Goal: Task Accomplishment & Management: Manage account settings

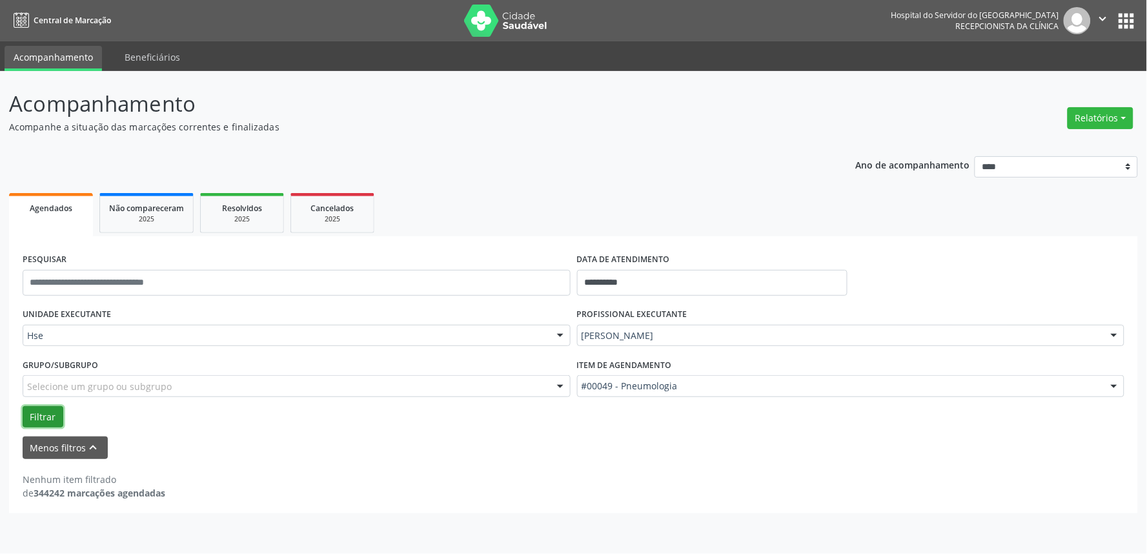
click at [41, 409] on button "Filtrar" at bounding box center [43, 417] width 41 height 22
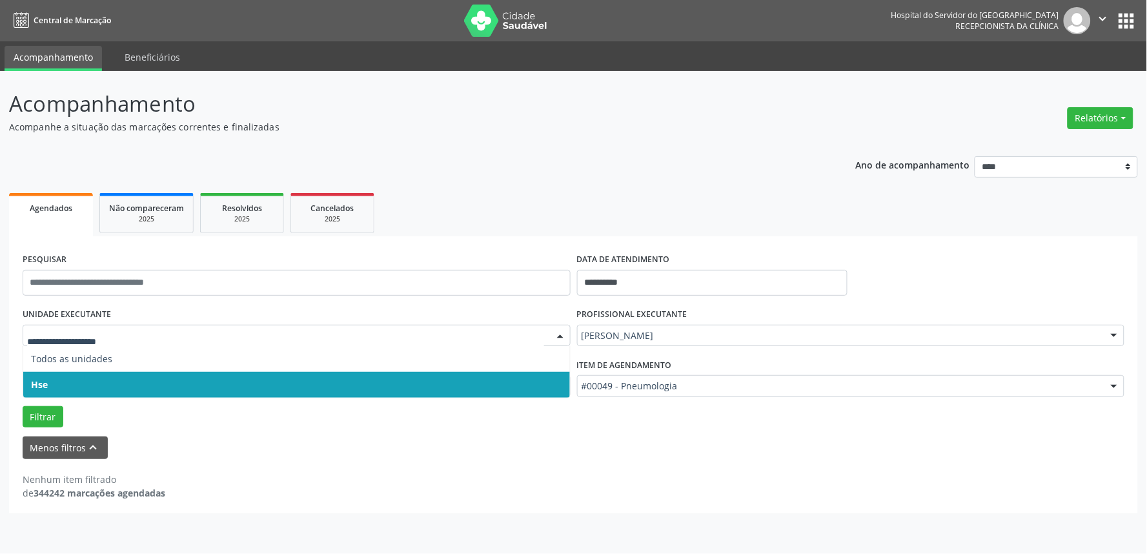
click at [56, 387] on span "Hse" at bounding box center [296, 385] width 547 height 26
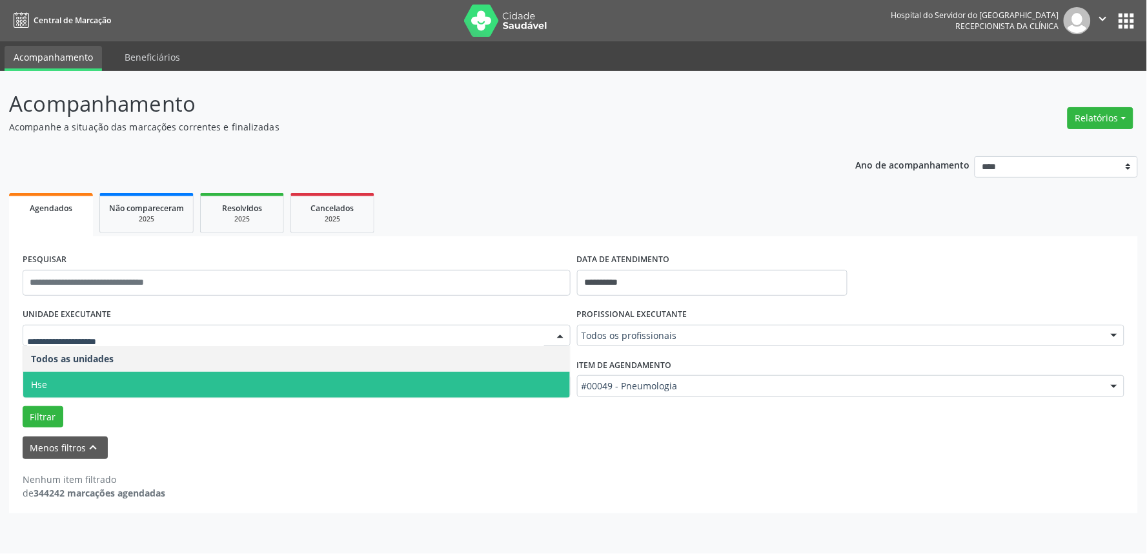
click at [68, 385] on span "Hse" at bounding box center [296, 385] width 547 height 26
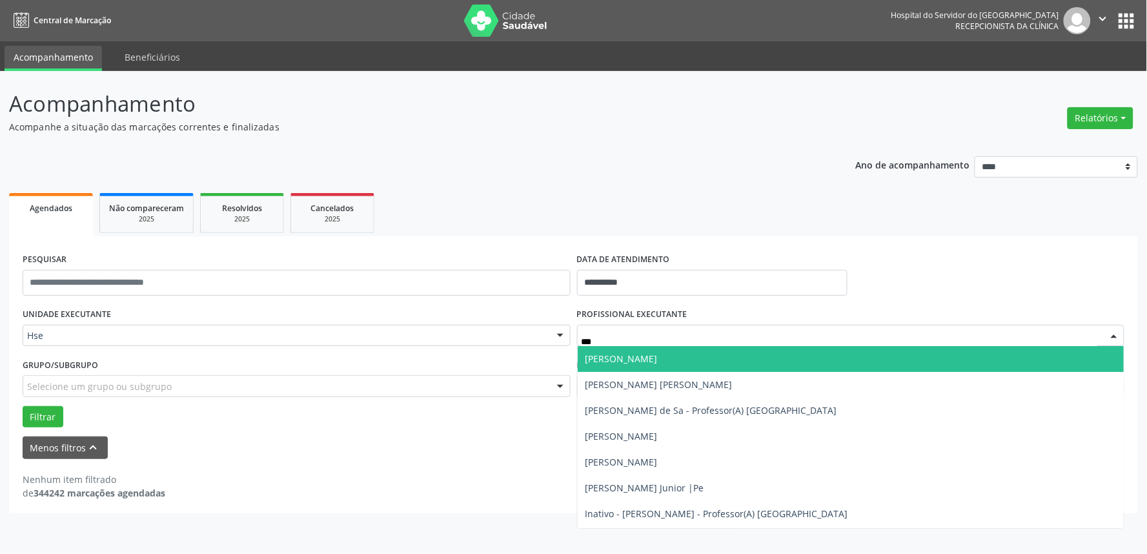
type input "****"
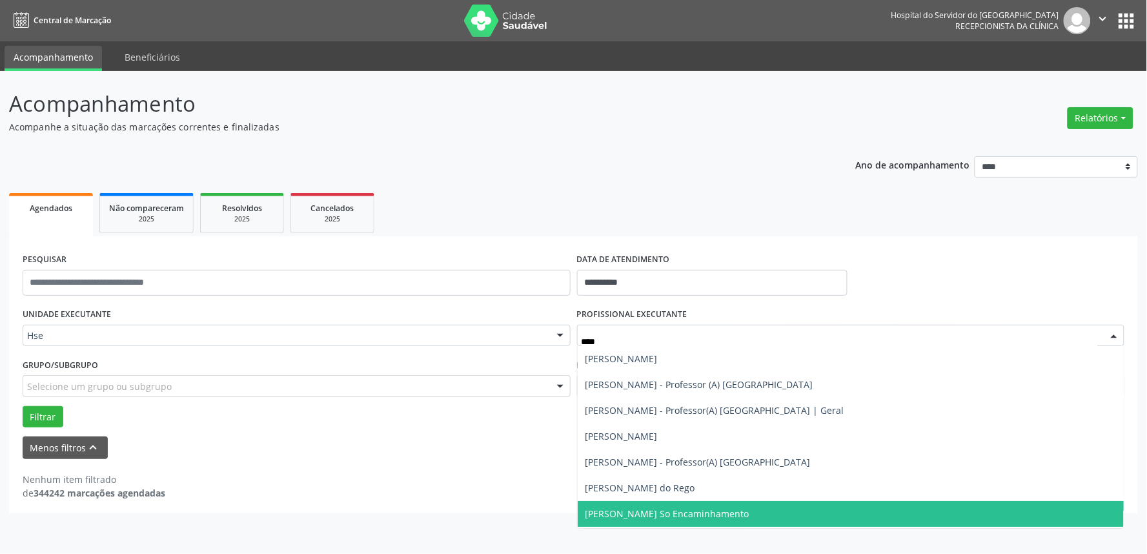
click at [670, 515] on span "[PERSON_NAME] So Encaminhamento" at bounding box center [668, 513] width 164 height 12
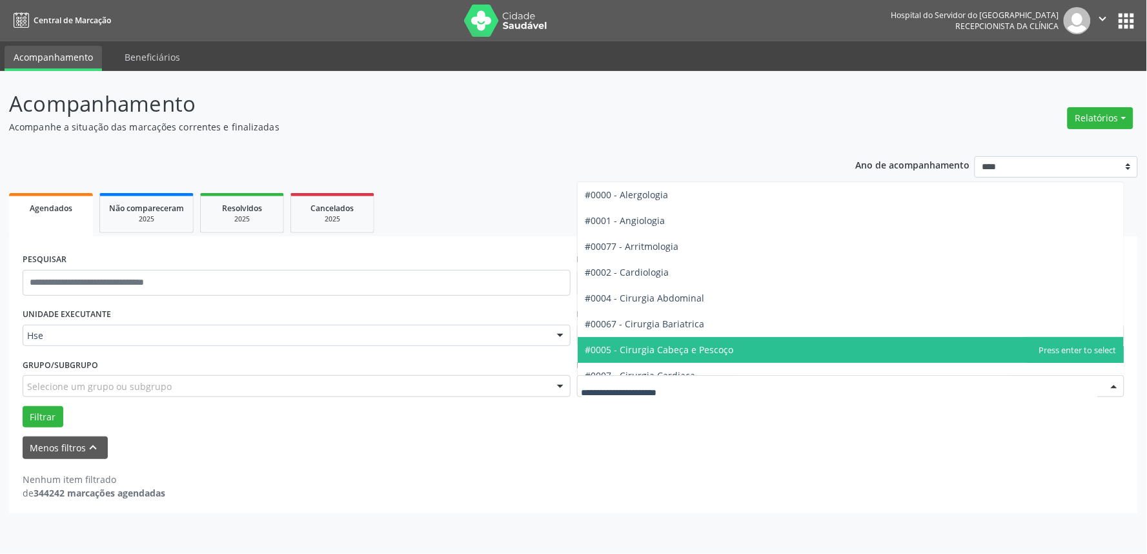
click at [691, 392] on div at bounding box center [851, 386] width 548 height 22
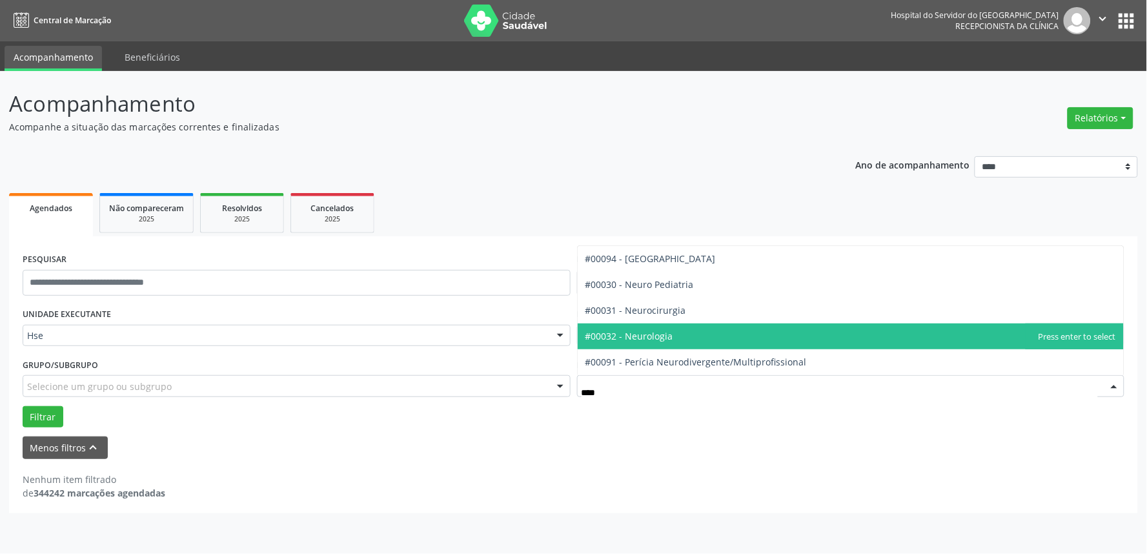
click at [666, 337] on span "#00032 - Neurologia" at bounding box center [630, 336] width 88 height 12
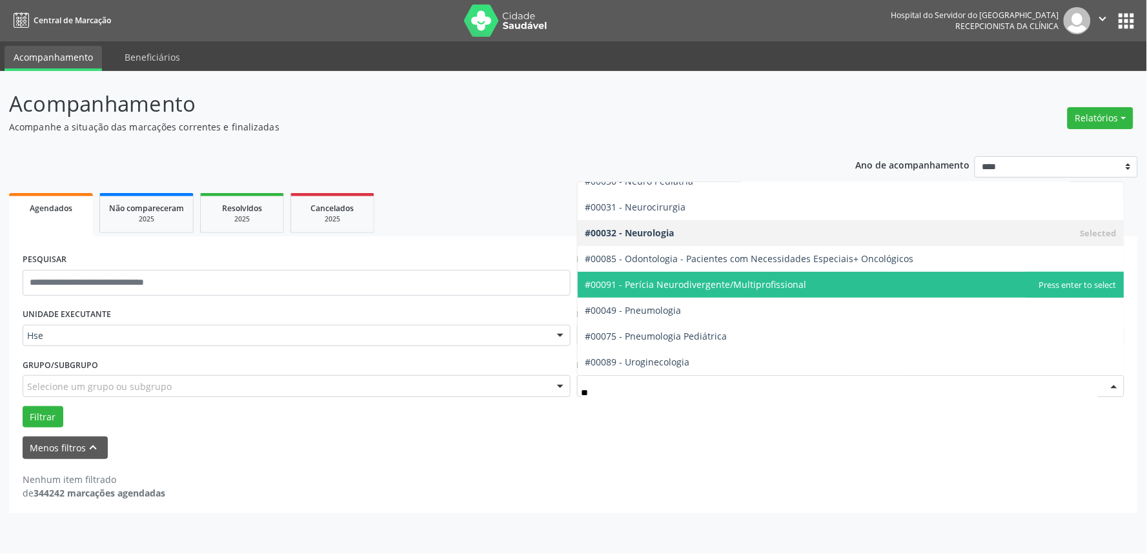
scroll to position [143, 0]
type input "***"
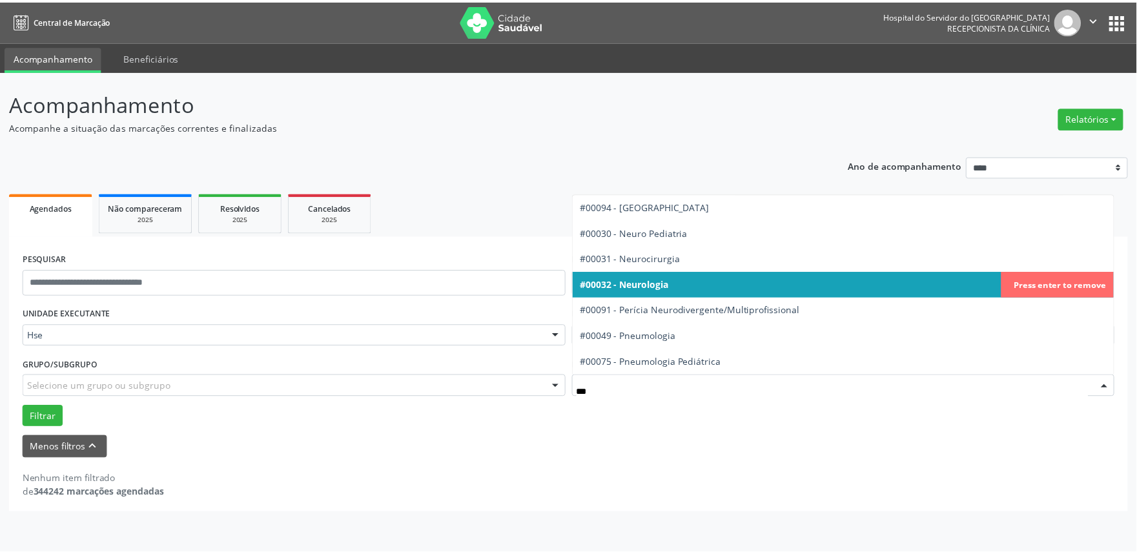
scroll to position [0, 0]
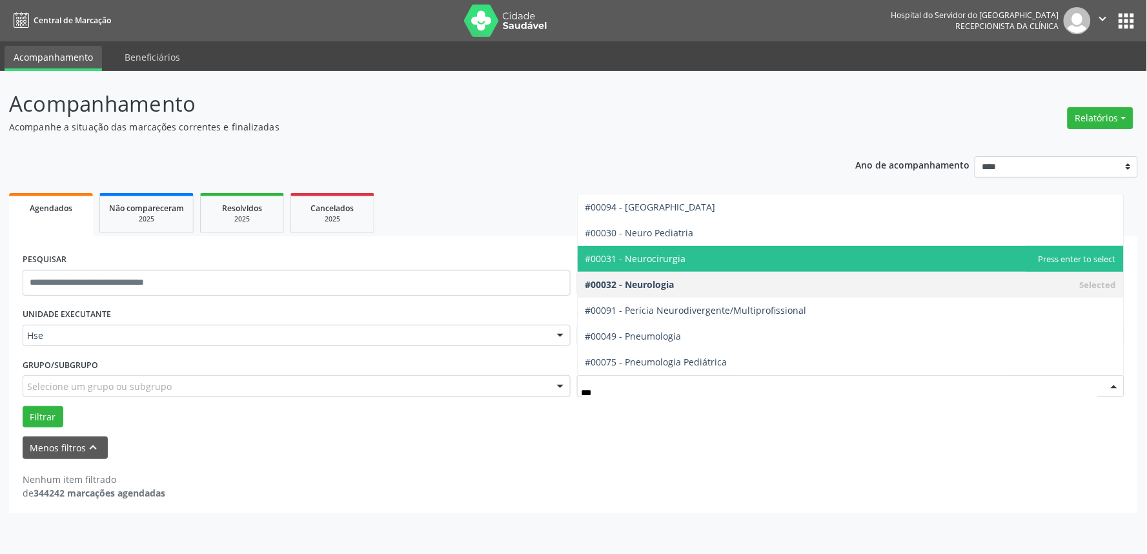
click at [653, 261] on span "#00031 - Neurocirurgia" at bounding box center [636, 258] width 101 height 12
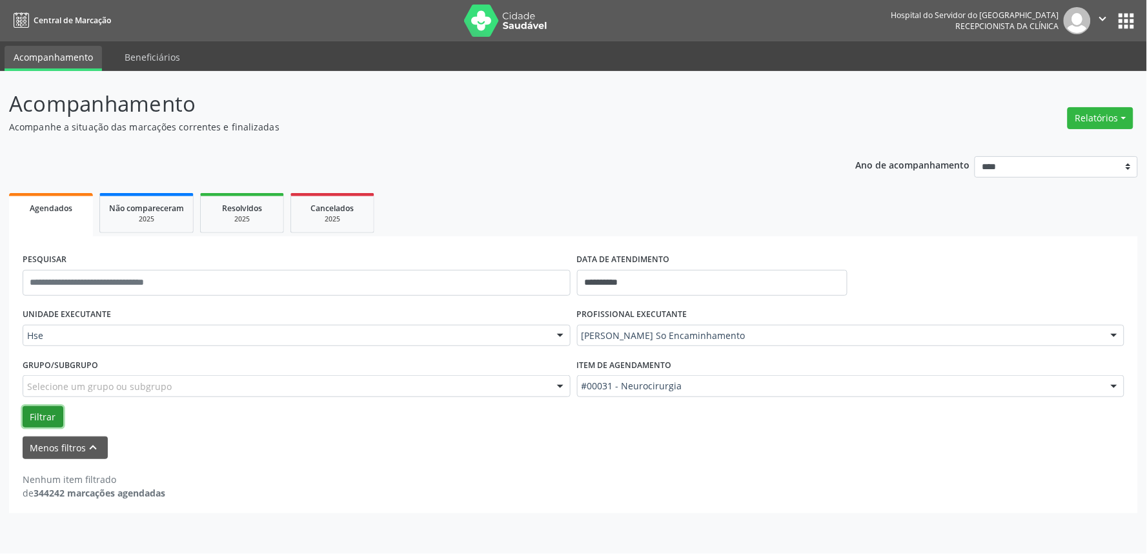
click at [37, 415] on button "Filtrar" at bounding box center [43, 417] width 41 height 22
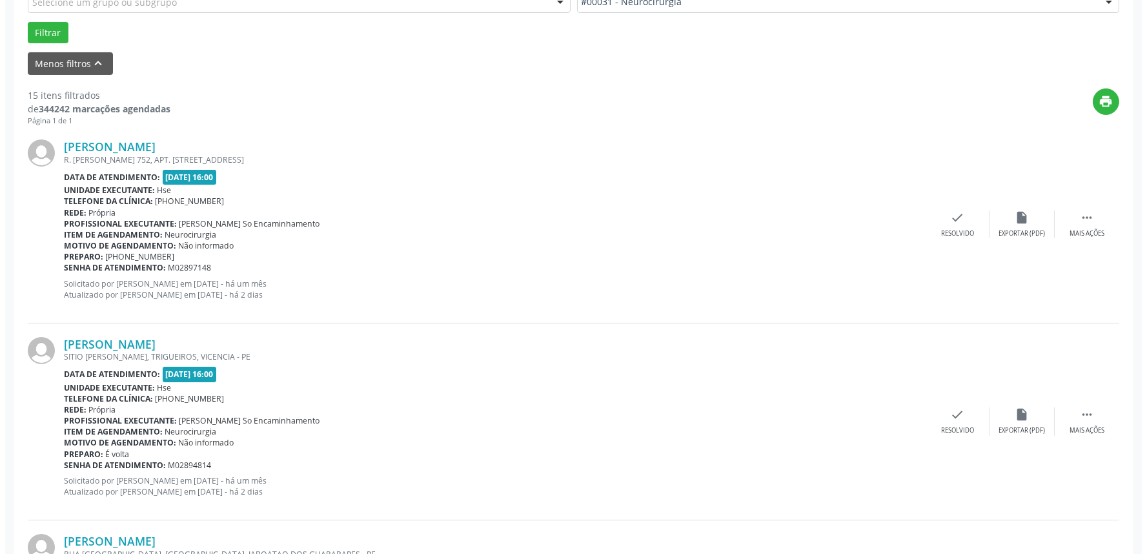
scroll to position [358, 0]
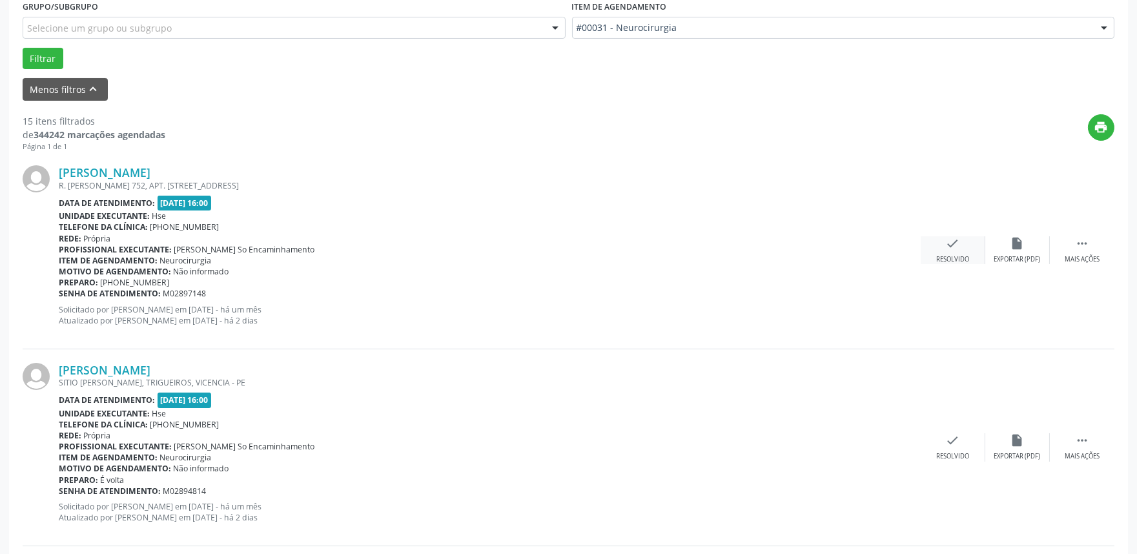
click at [962, 261] on div "Resolvido" at bounding box center [952, 259] width 33 height 9
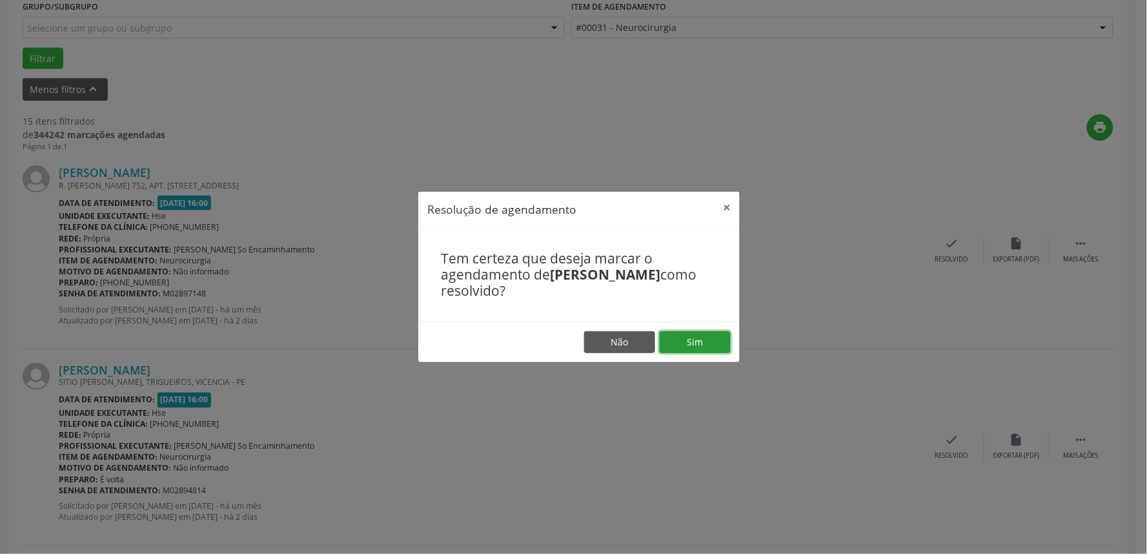
click at [695, 345] on button "Sim" at bounding box center [695, 342] width 71 height 22
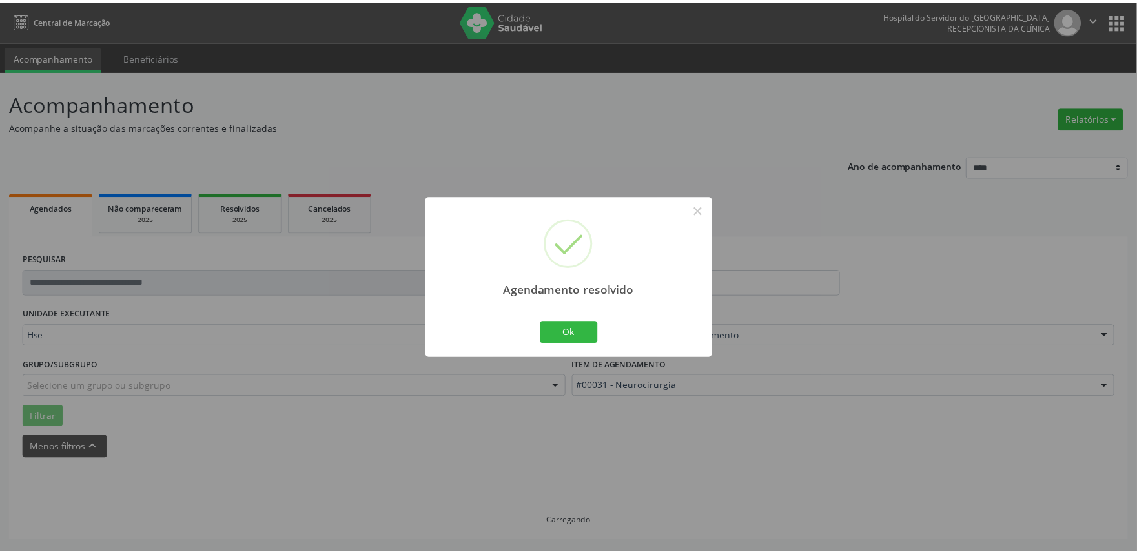
scroll to position [0, 0]
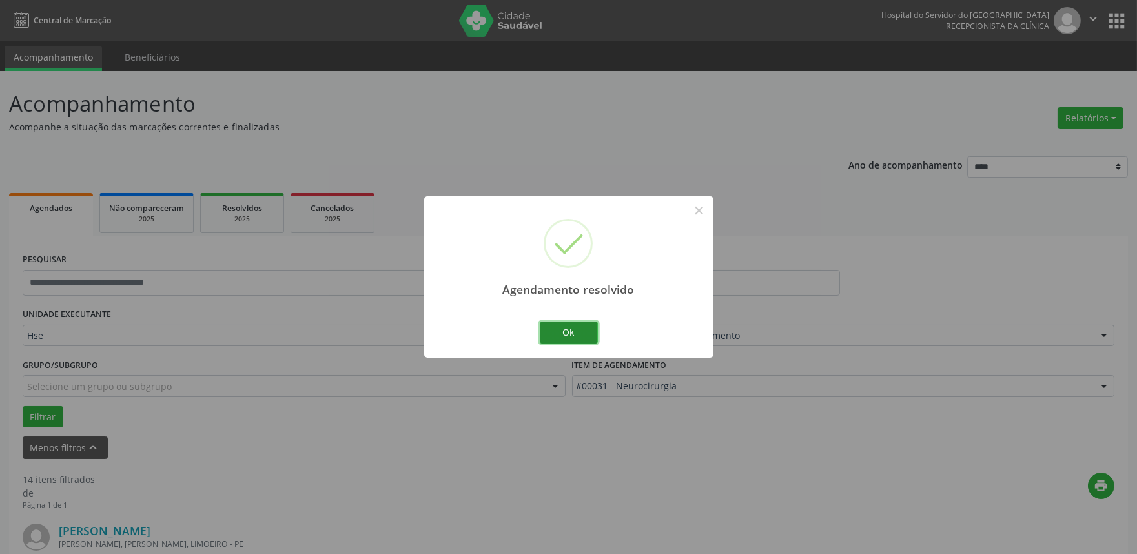
click at [581, 334] on button "Ok" at bounding box center [569, 333] width 58 height 22
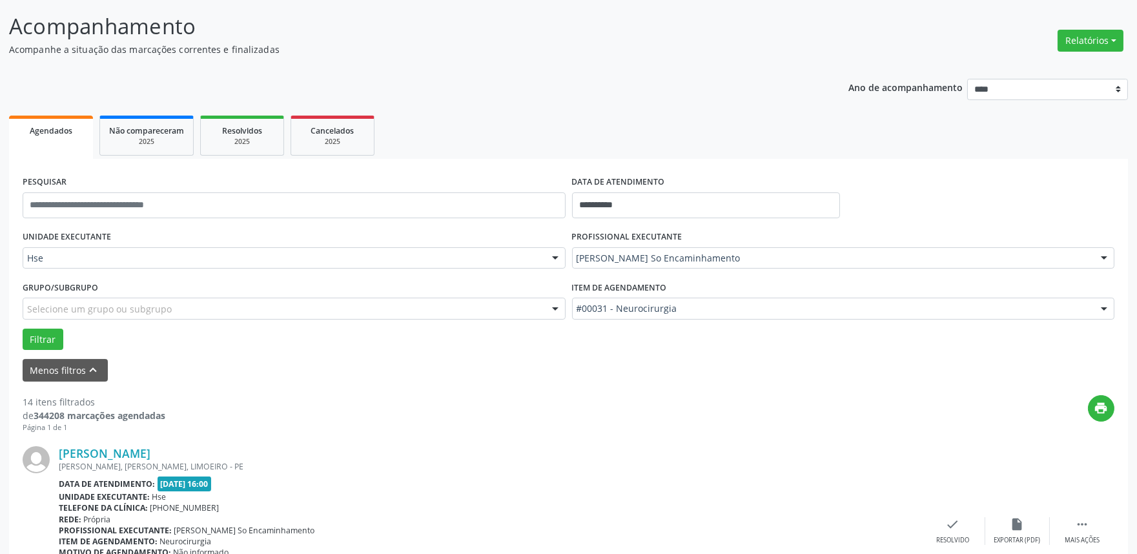
scroll to position [215, 0]
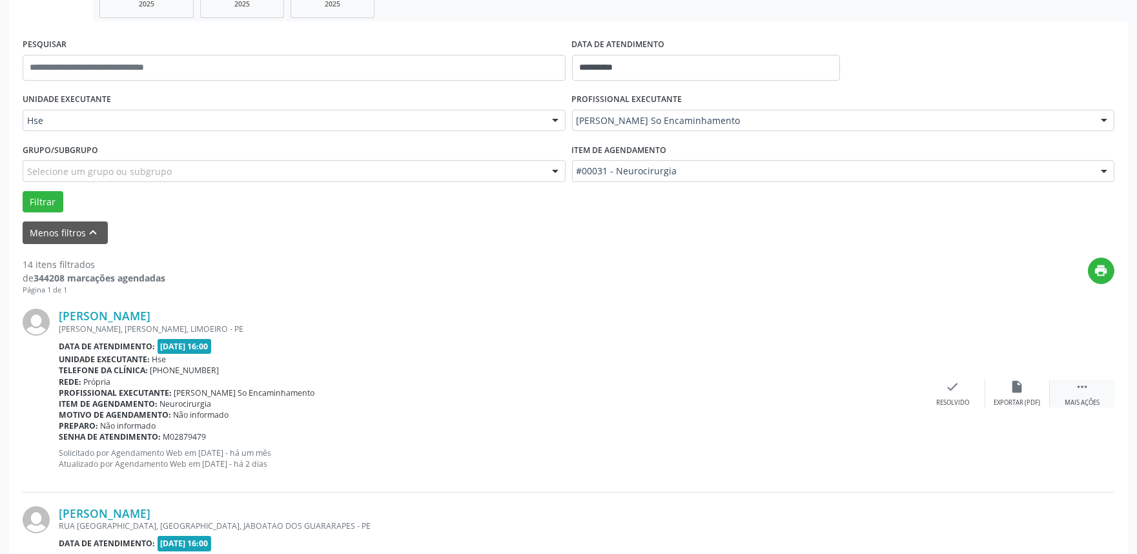
click at [1072, 387] on div " Mais ações" at bounding box center [1082, 394] width 65 height 28
click at [1012, 393] on icon "alarm_off" at bounding box center [1017, 387] width 14 height 14
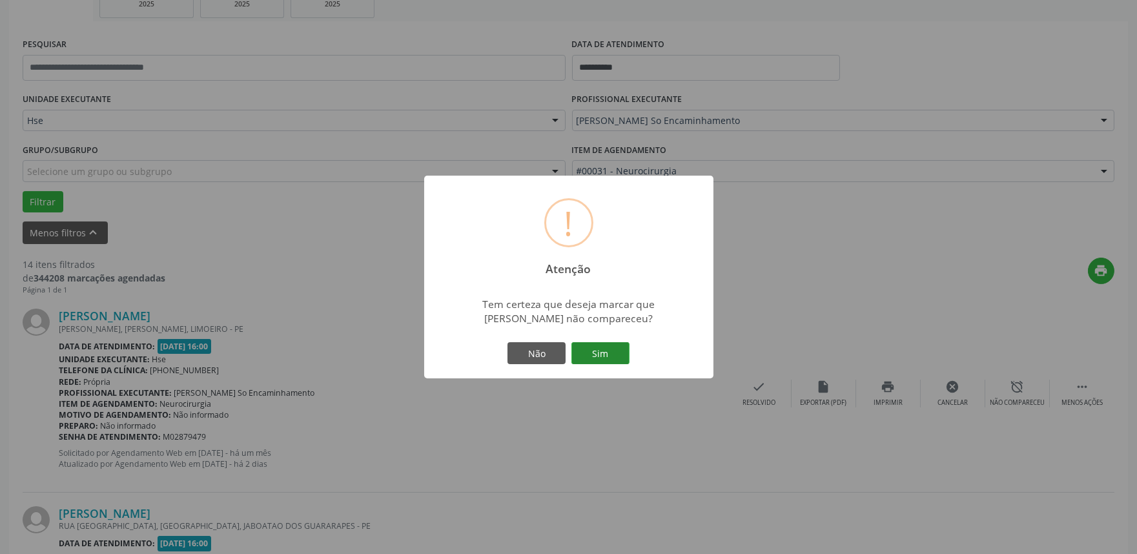
click at [593, 349] on button "Sim" at bounding box center [600, 353] width 58 height 22
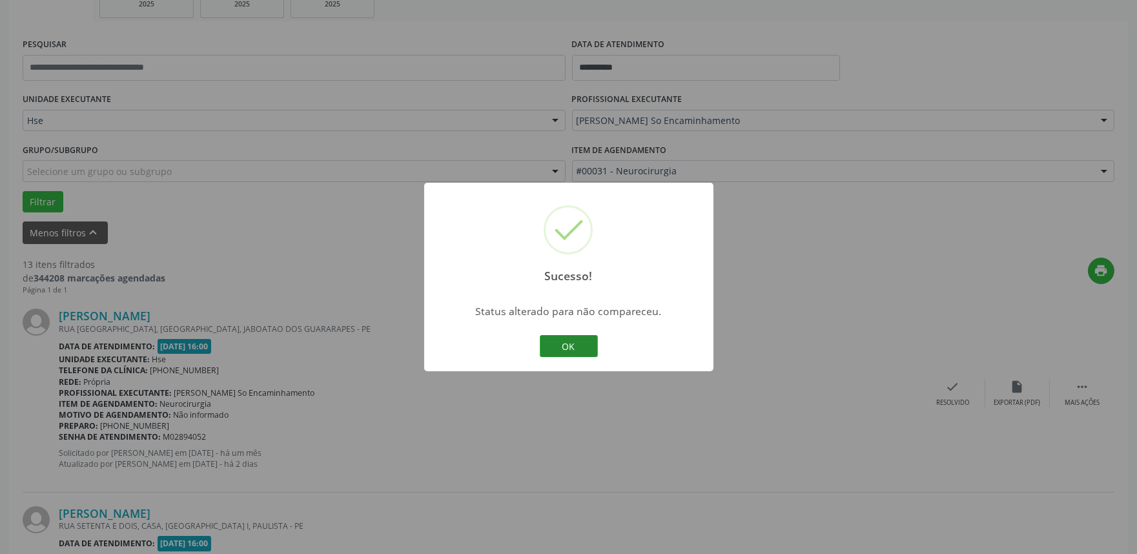
click at [571, 350] on button "OK" at bounding box center [569, 346] width 58 height 22
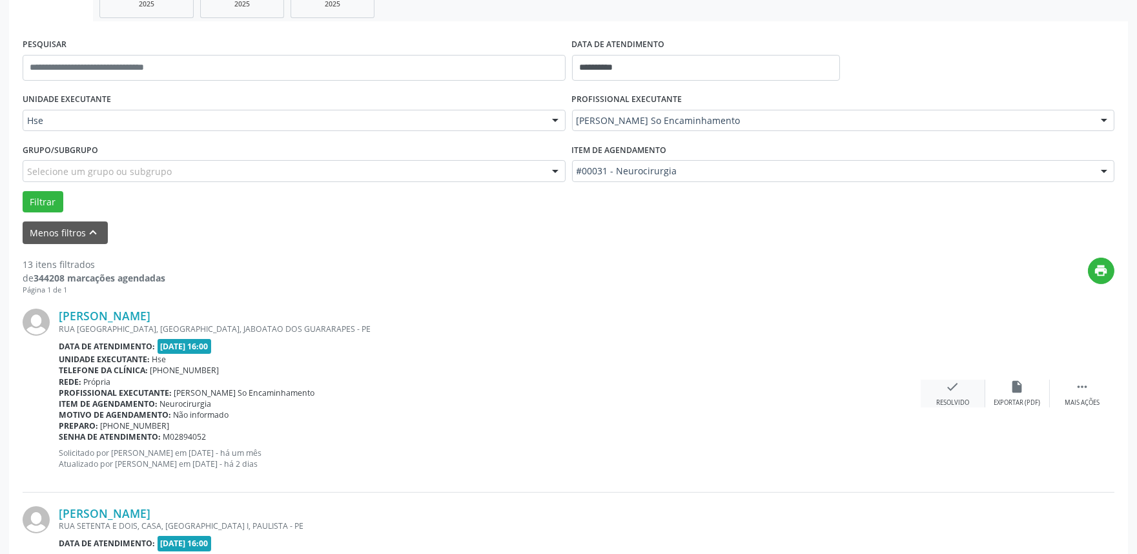
click at [958, 389] on icon "check" at bounding box center [953, 387] width 14 height 14
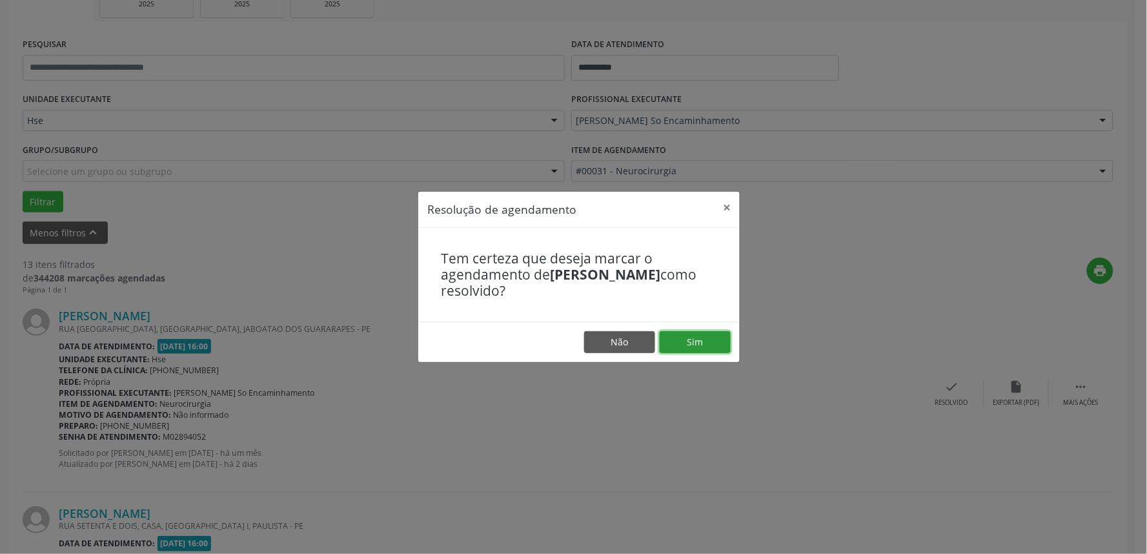
click at [688, 349] on button "Sim" at bounding box center [695, 342] width 71 height 22
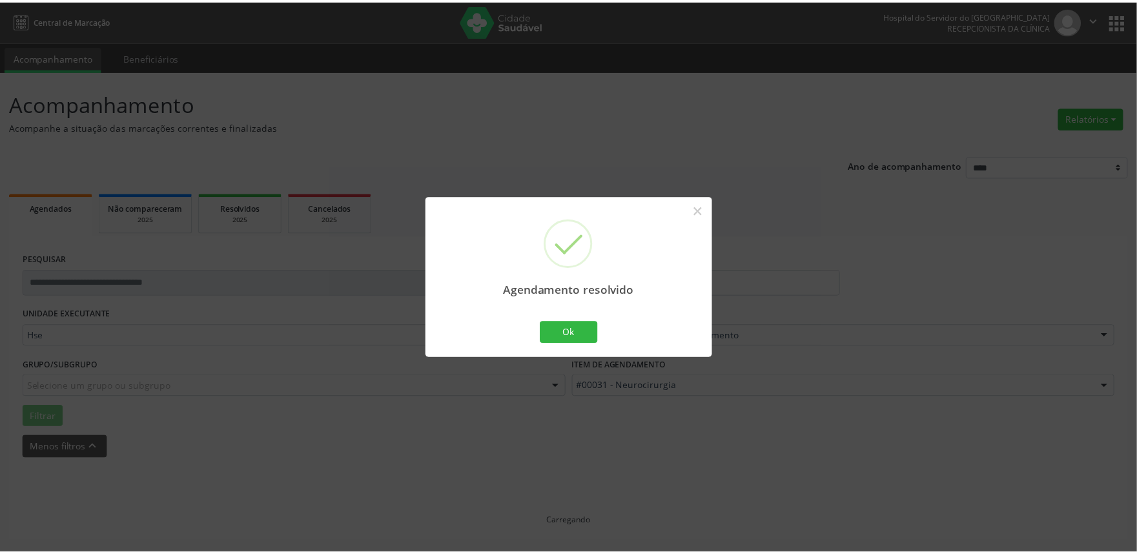
scroll to position [0, 0]
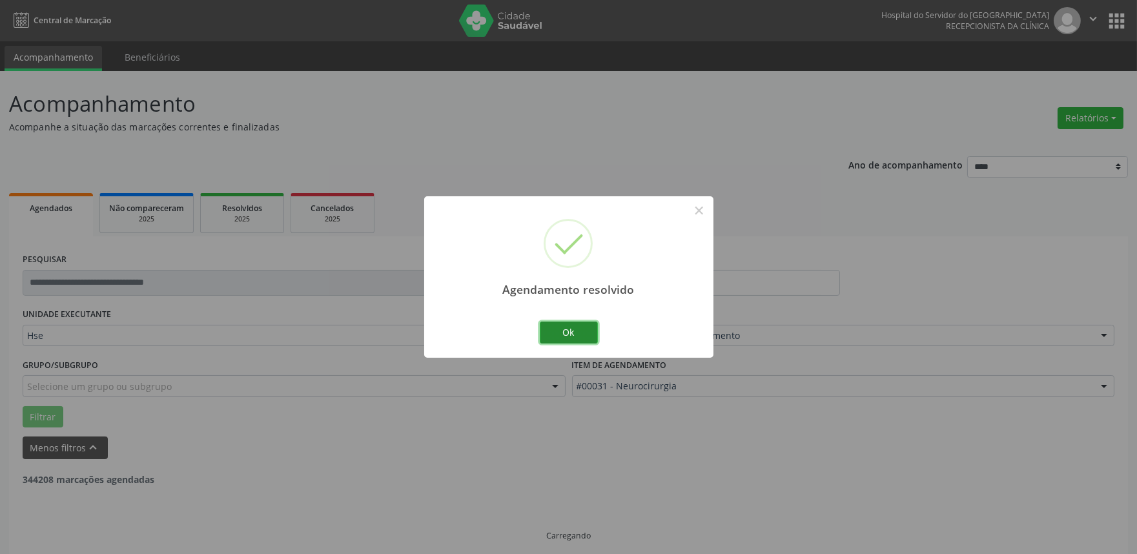
click at [575, 331] on button "Ok" at bounding box center [569, 333] width 58 height 22
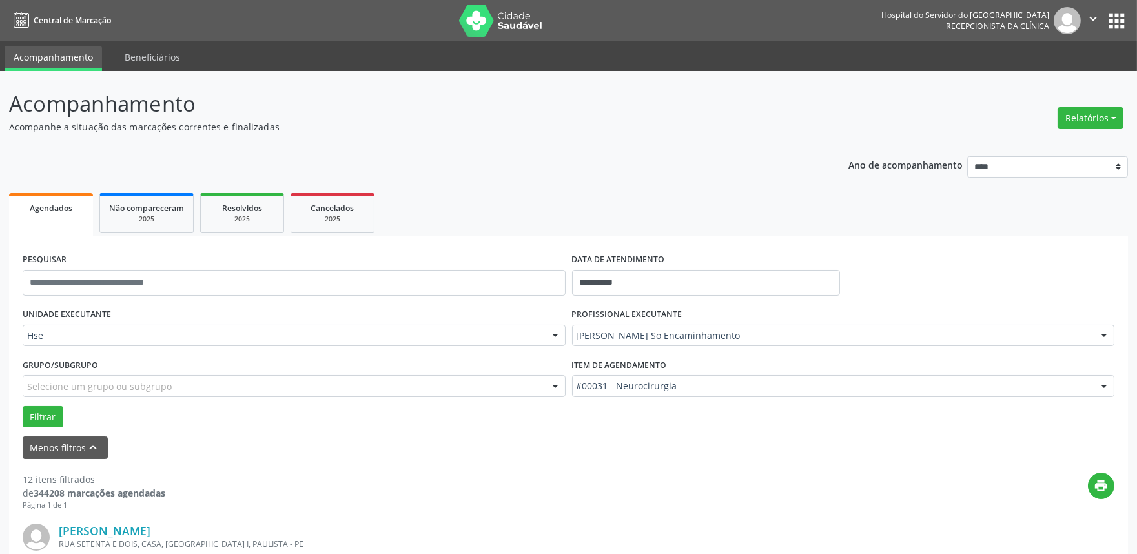
scroll to position [215, 0]
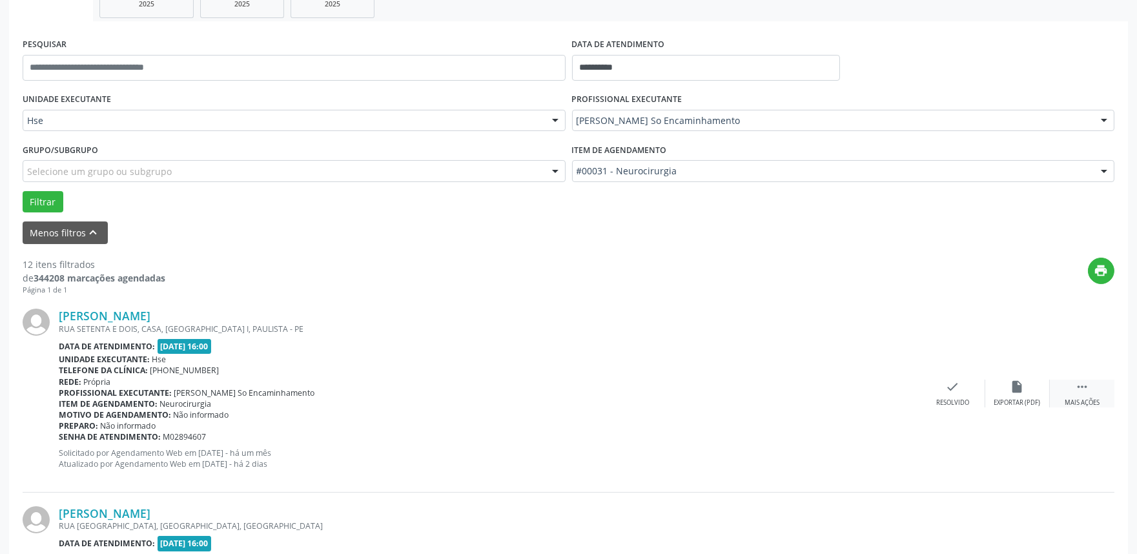
click at [1072, 398] on div "Mais ações" at bounding box center [1082, 402] width 35 height 9
click at [1029, 394] on div "alarm_off Não compareceu" at bounding box center [1017, 394] width 65 height 28
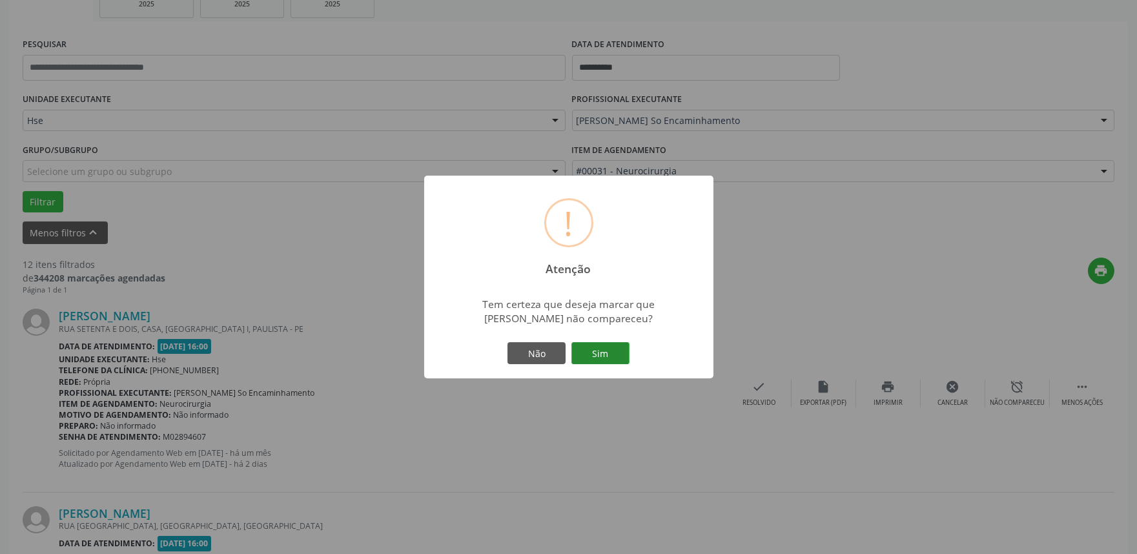
click at [599, 362] on button "Sim" at bounding box center [600, 353] width 58 height 22
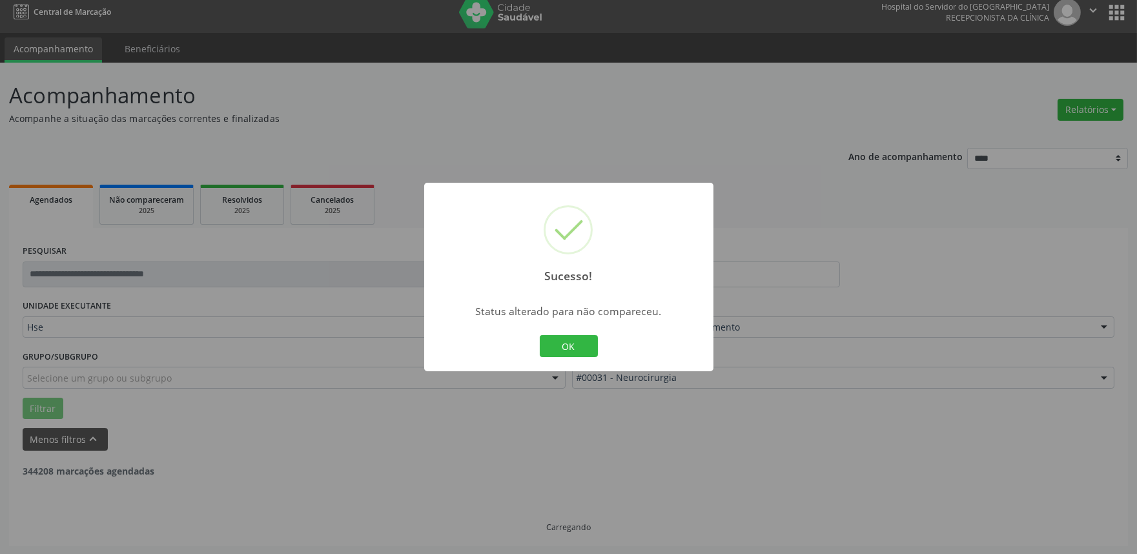
click at [557, 333] on div "OK Cancel" at bounding box center [569, 346] width 64 height 27
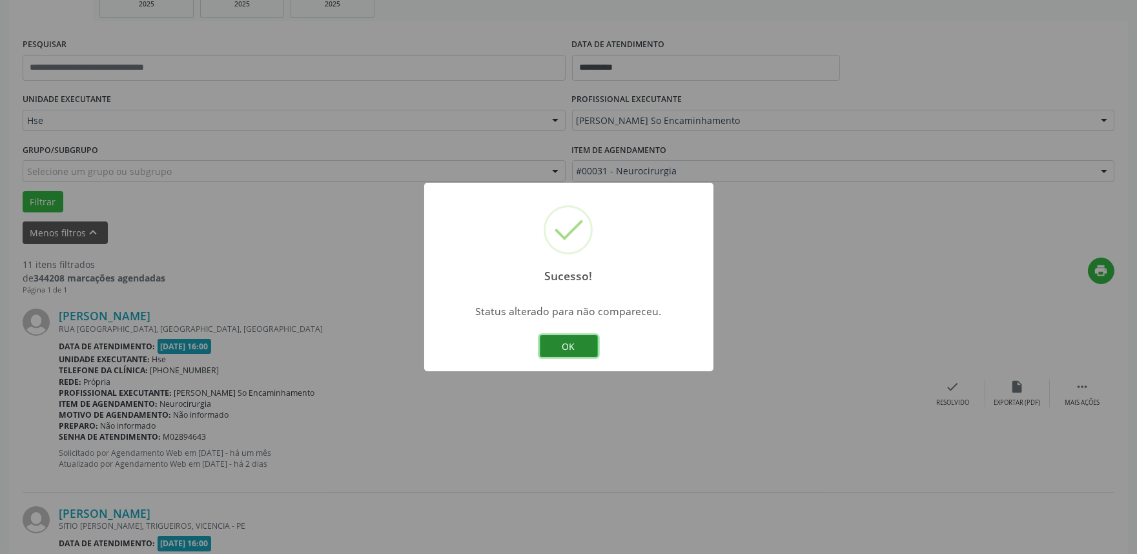
click at [579, 351] on button "OK" at bounding box center [569, 346] width 58 height 22
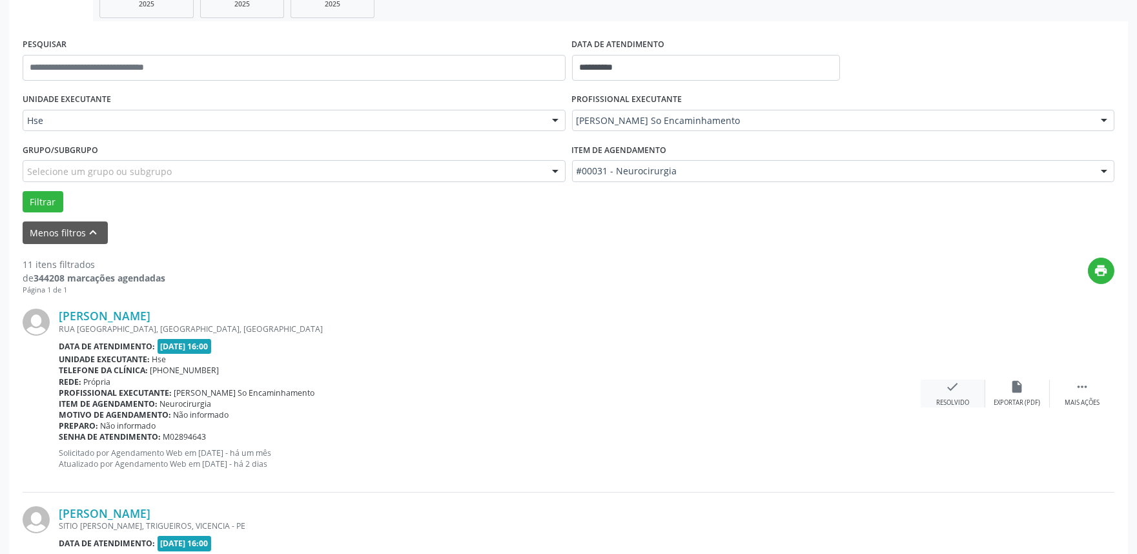
click at [946, 398] on div "Resolvido" at bounding box center [952, 402] width 33 height 9
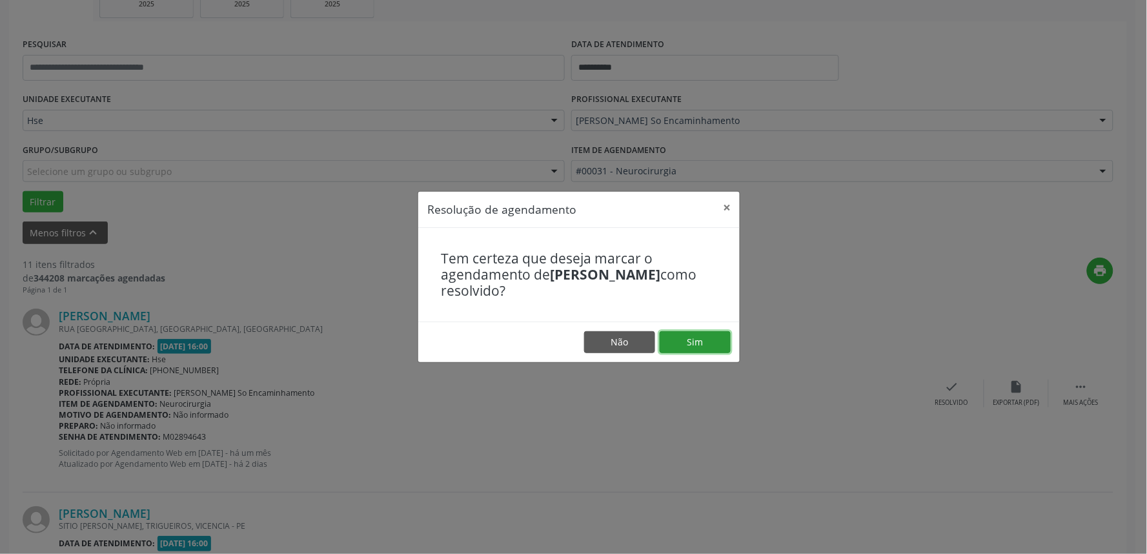
click at [681, 341] on button "Sim" at bounding box center [695, 342] width 71 height 22
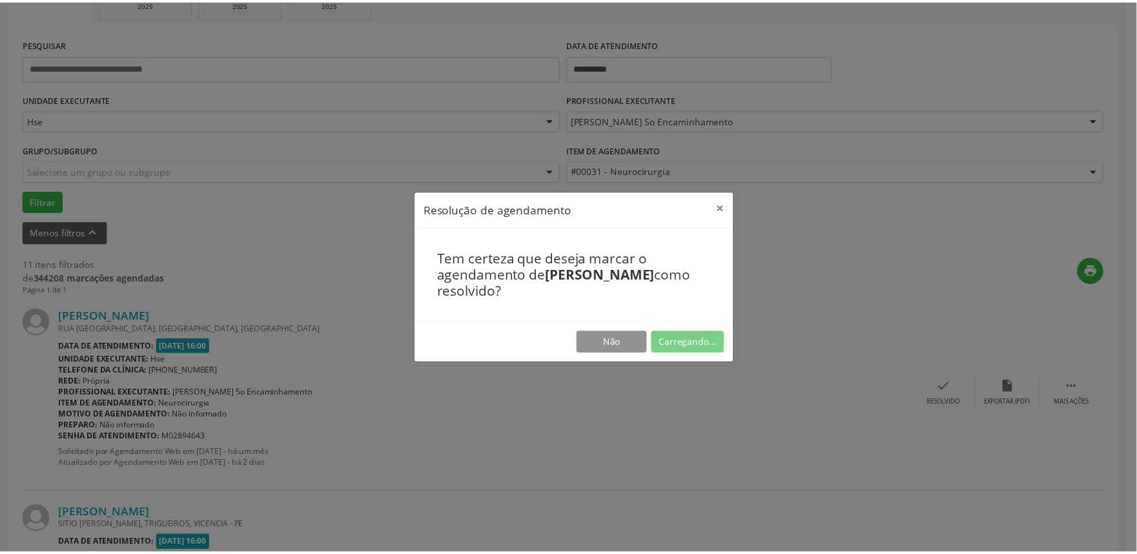
scroll to position [0, 0]
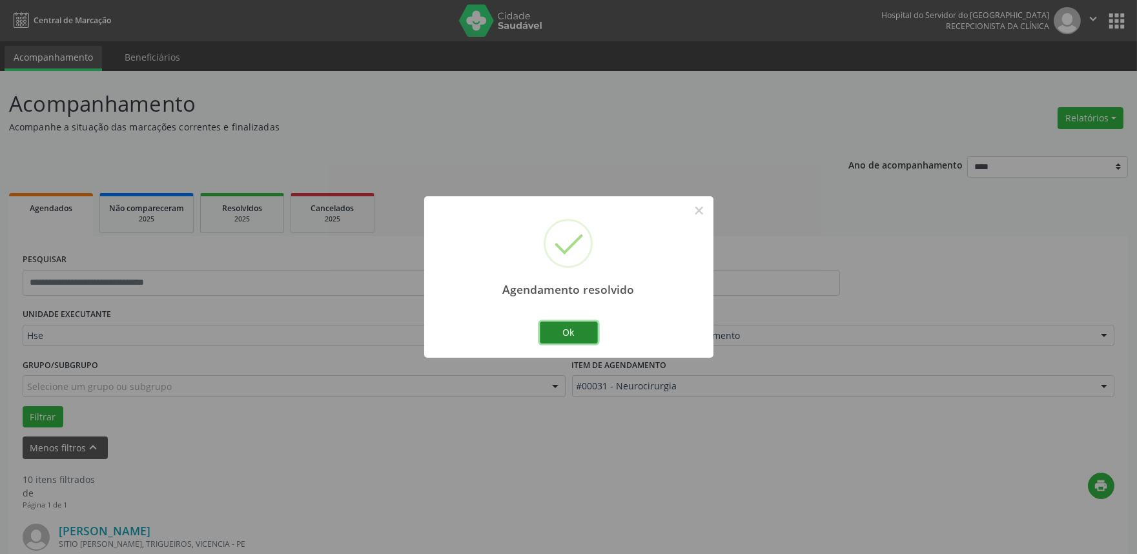
click at [582, 338] on button "Ok" at bounding box center [569, 333] width 58 height 22
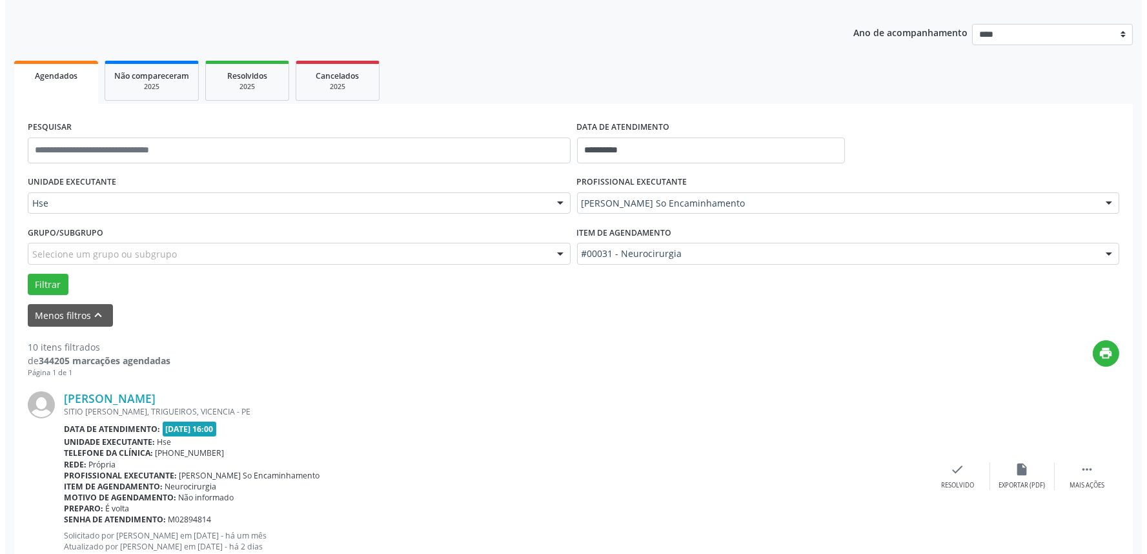
scroll to position [287, 0]
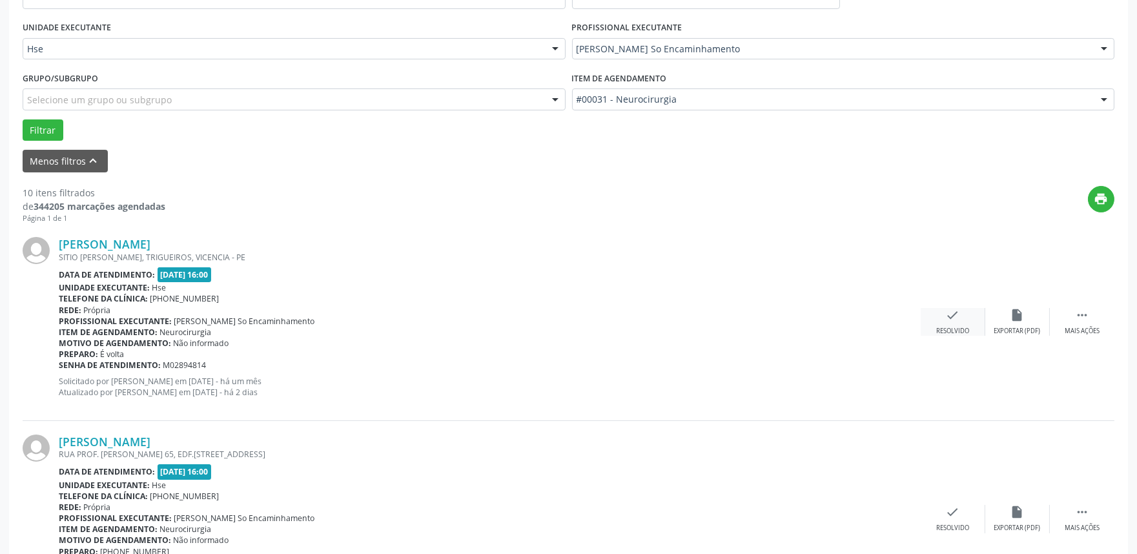
click at [957, 323] on div "check Resolvido" at bounding box center [953, 322] width 65 height 28
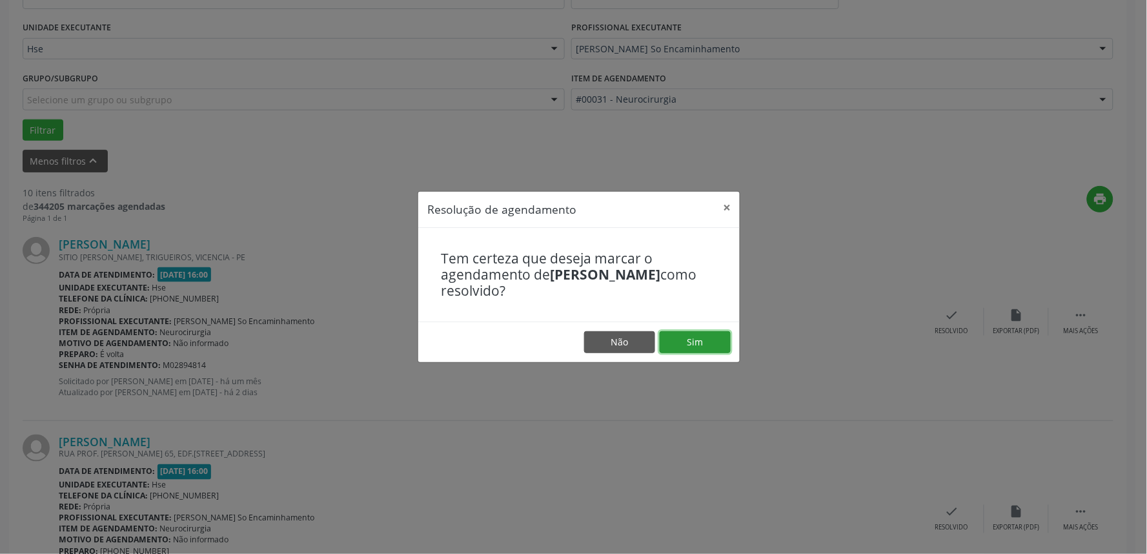
click at [702, 345] on button "Sim" at bounding box center [695, 342] width 71 height 22
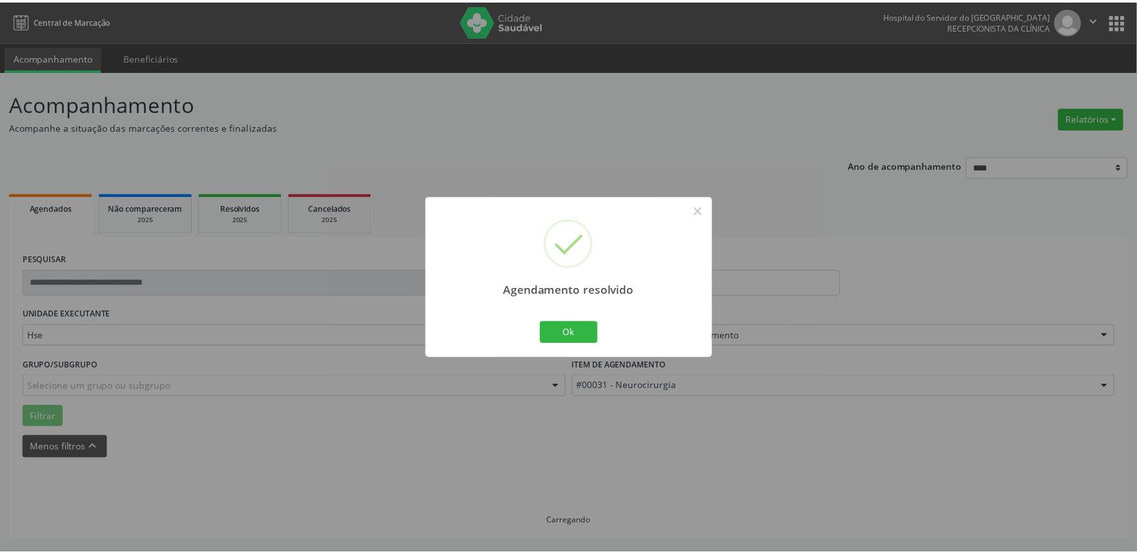
scroll to position [0, 0]
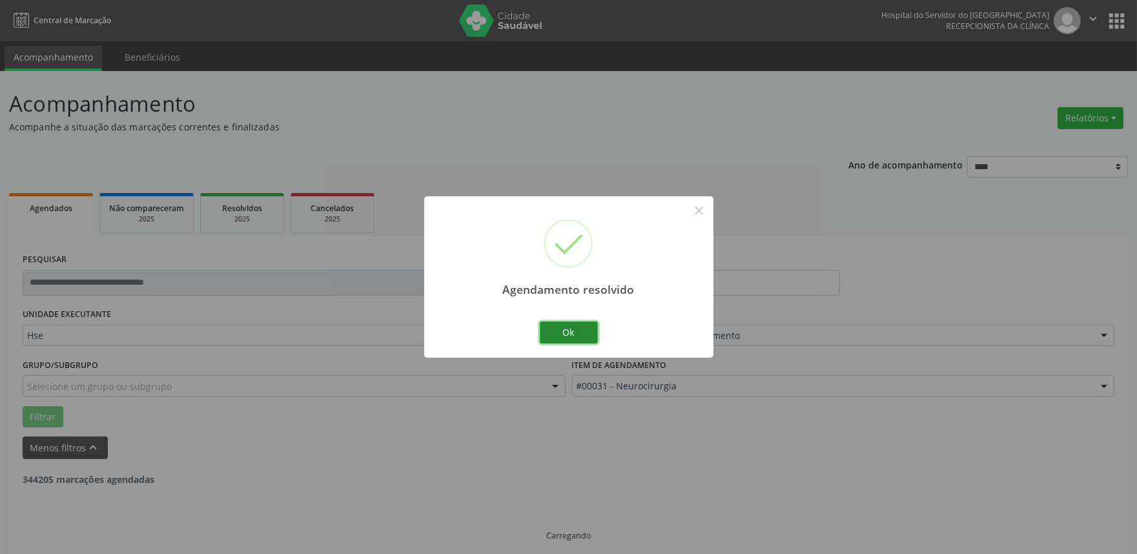
click at [572, 336] on button "Ok" at bounding box center [569, 333] width 58 height 22
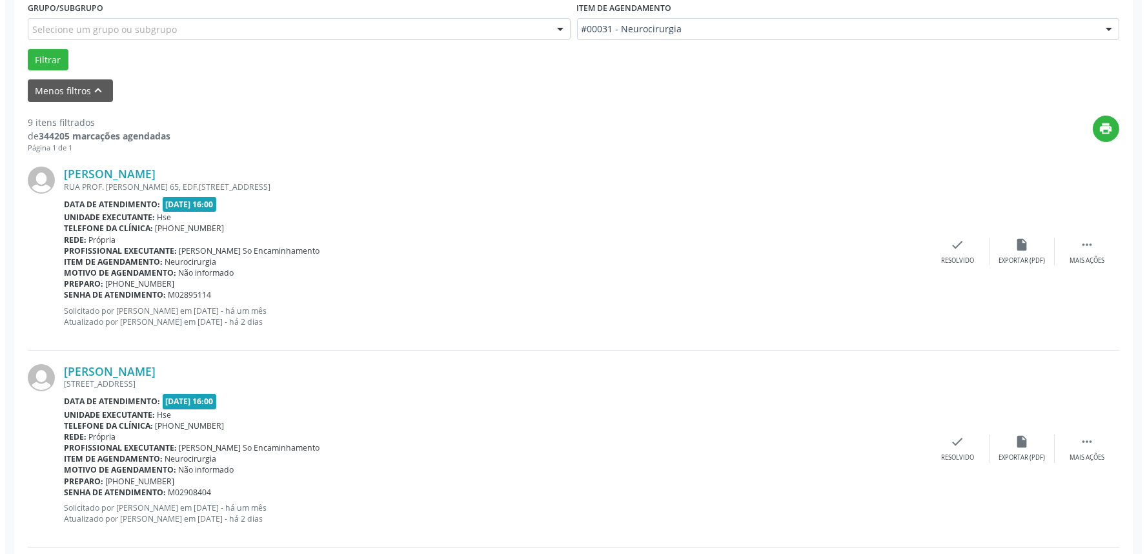
scroll to position [358, 0]
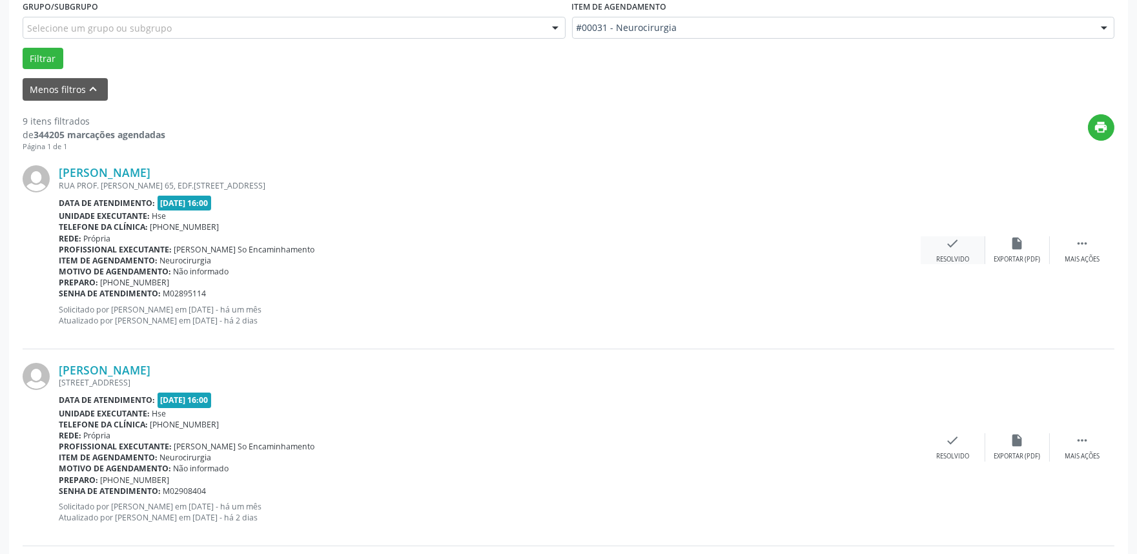
click at [934, 249] on div "check Resolvido" at bounding box center [953, 250] width 65 height 28
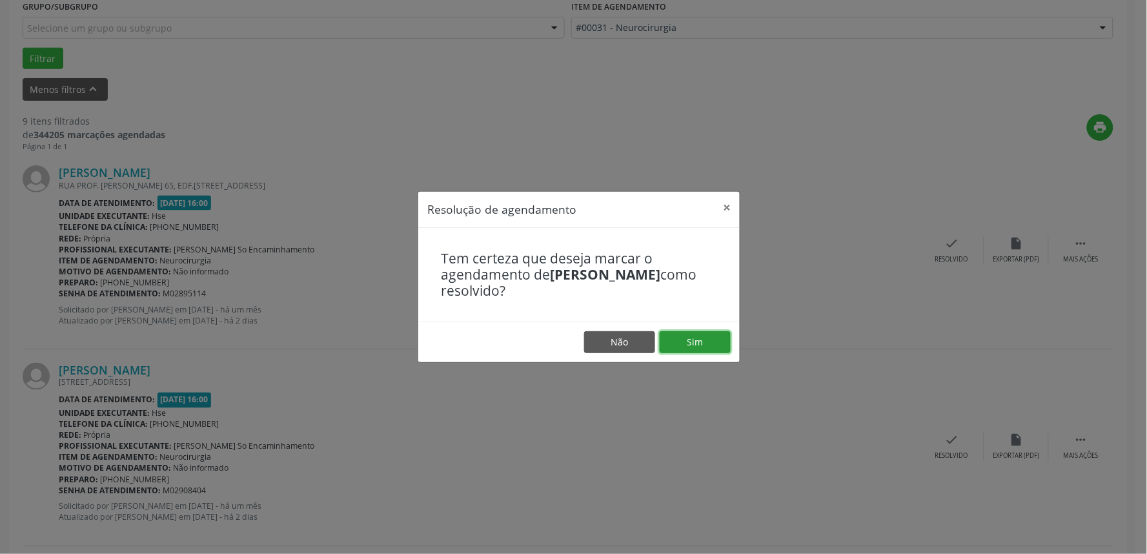
click at [697, 345] on button "Sim" at bounding box center [695, 342] width 71 height 22
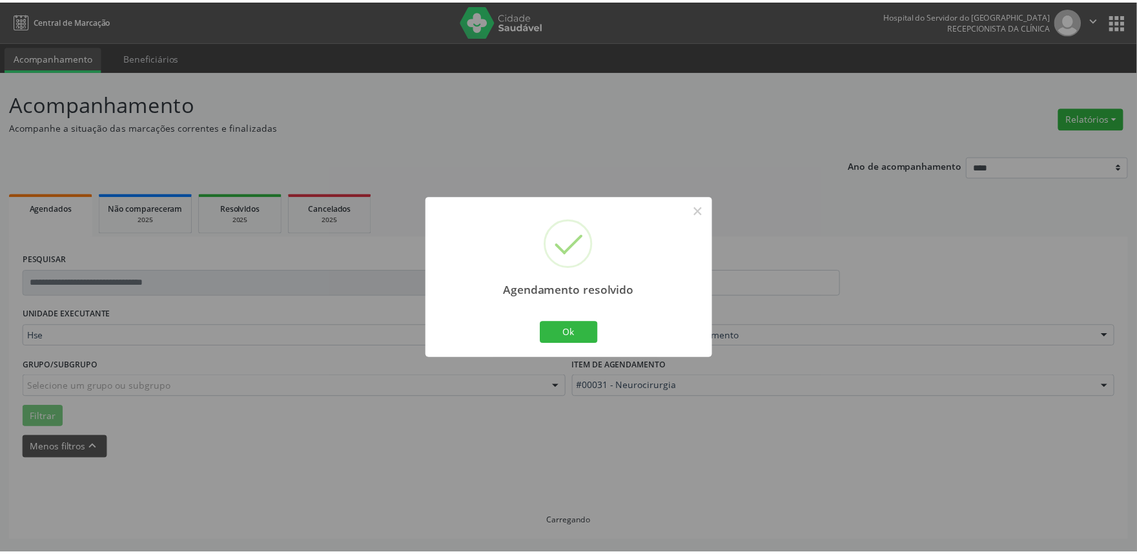
scroll to position [0, 0]
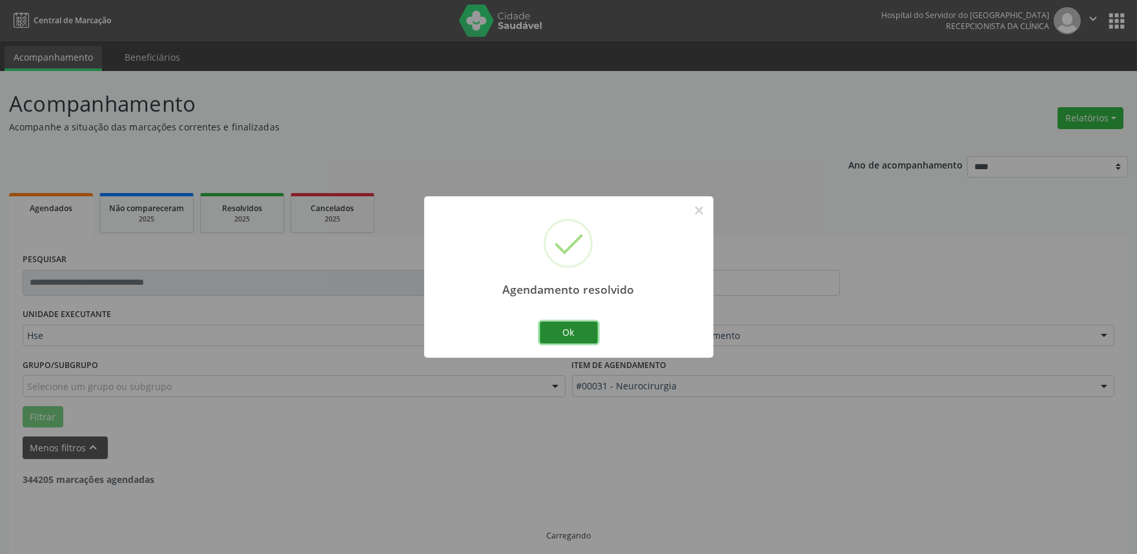
click at [571, 332] on button "Ok" at bounding box center [569, 333] width 58 height 22
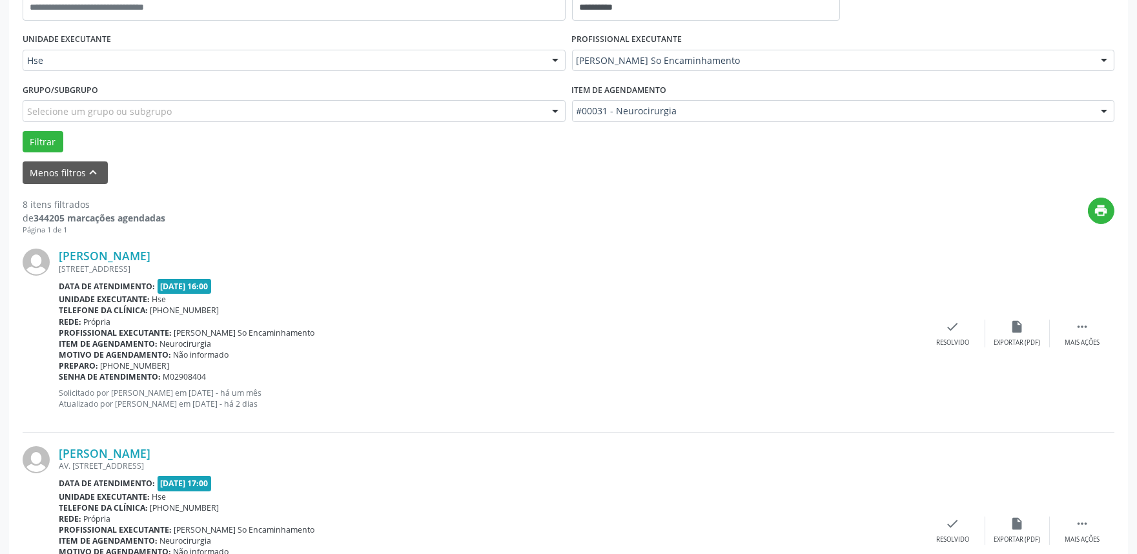
scroll to position [358, 0]
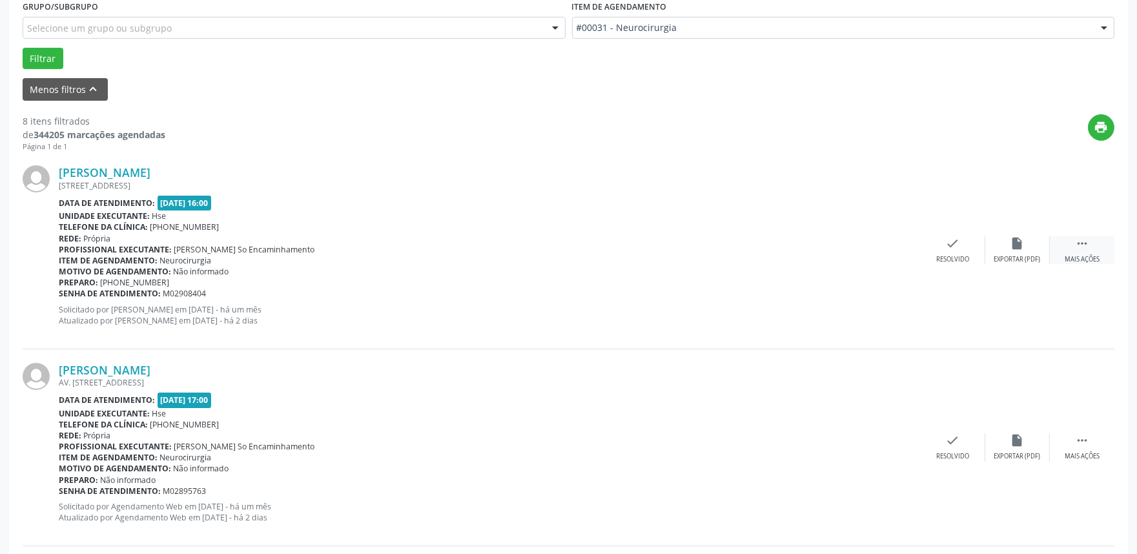
click at [1081, 249] on icon "" at bounding box center [1082, 243] width 14 height 14
click at [998, 248] on div "alarm_off Não compareceu" at bounding box center [1017, 250] width 65 height 28
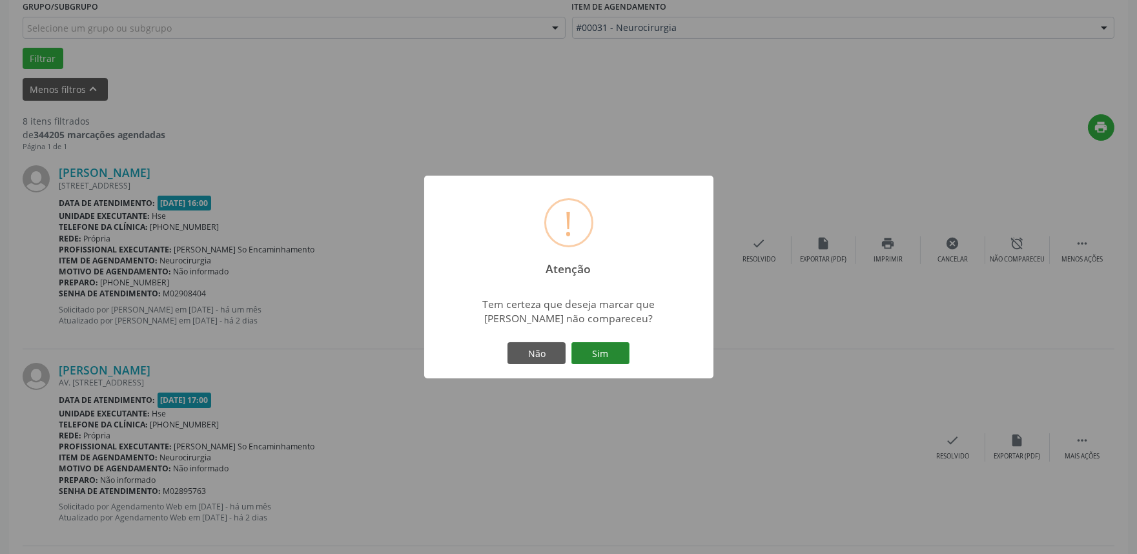
click at [589, 353] on button "Sim" at bounding box center [600, 353] width 58 height 22
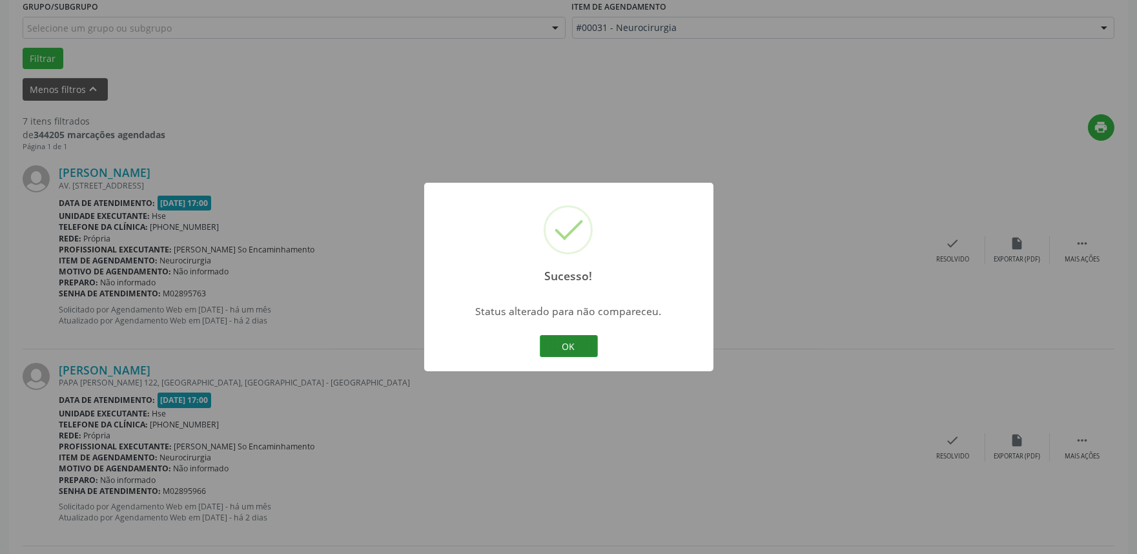
click at [579, 351] on button "OK" at bounding box center [569, 346] width 58 height 22
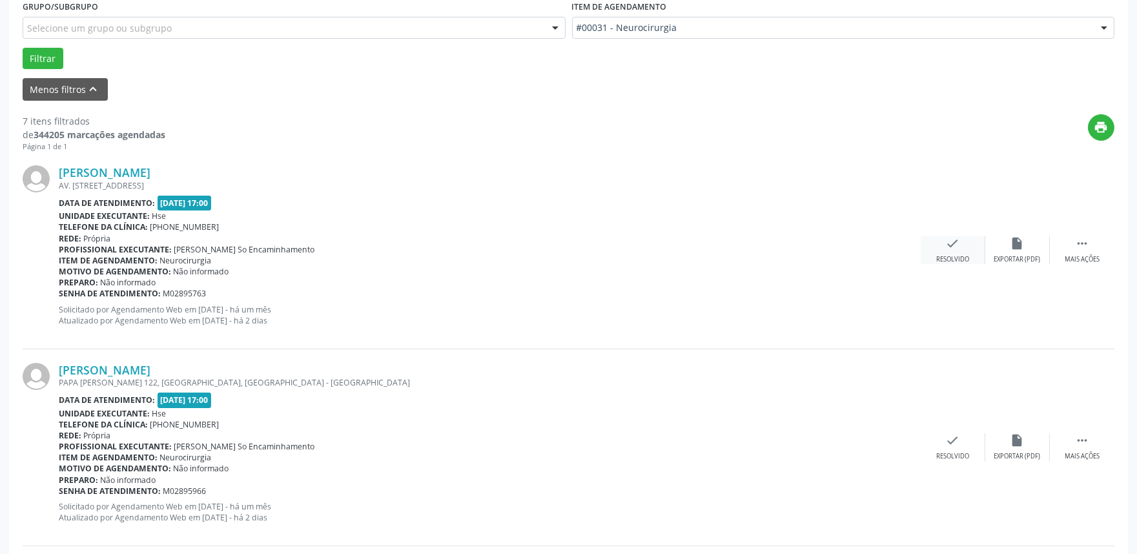
click at [952, 255] on div "Resolvido" at bounding box center [952, 259] width 33 height 9
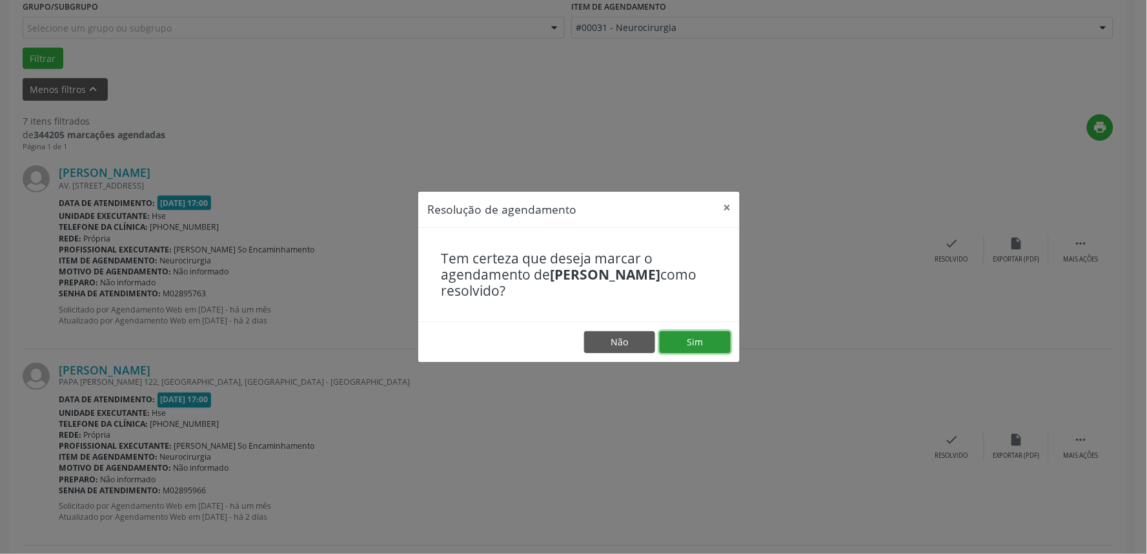
click at [692, 343] on button "Sim" at bounding box center [695, 342] width 71 height 22
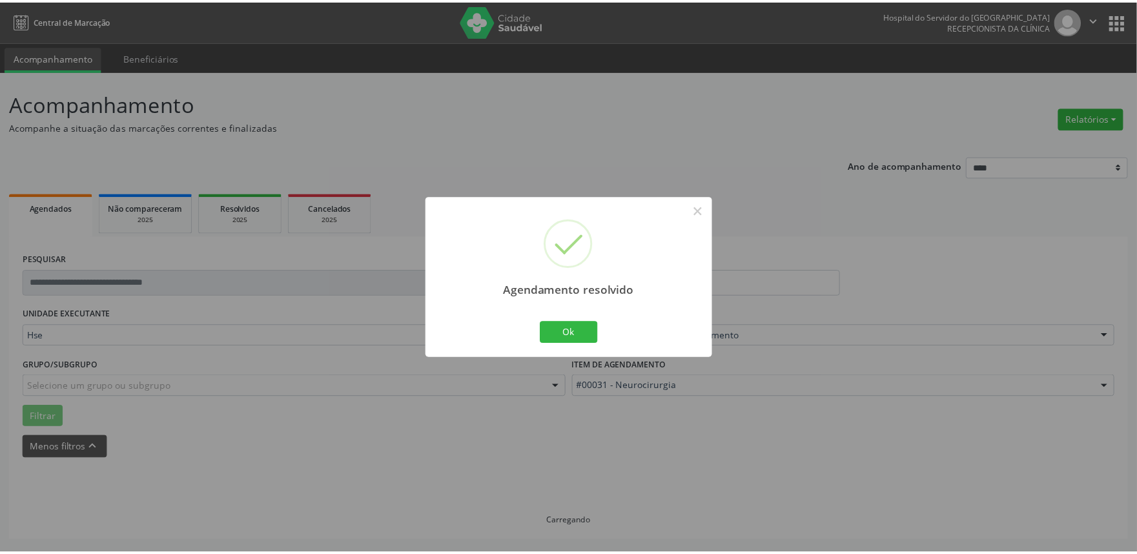
scroll to position [0, 0]
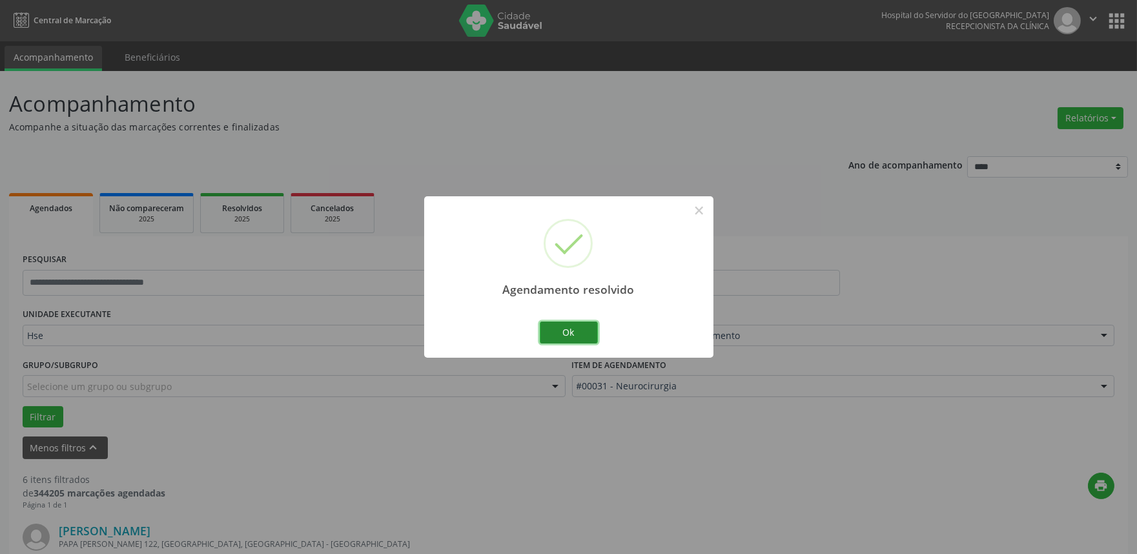
click at [577, 339] on button "Ok" at bounding box center [569, 333] width 58 height 22
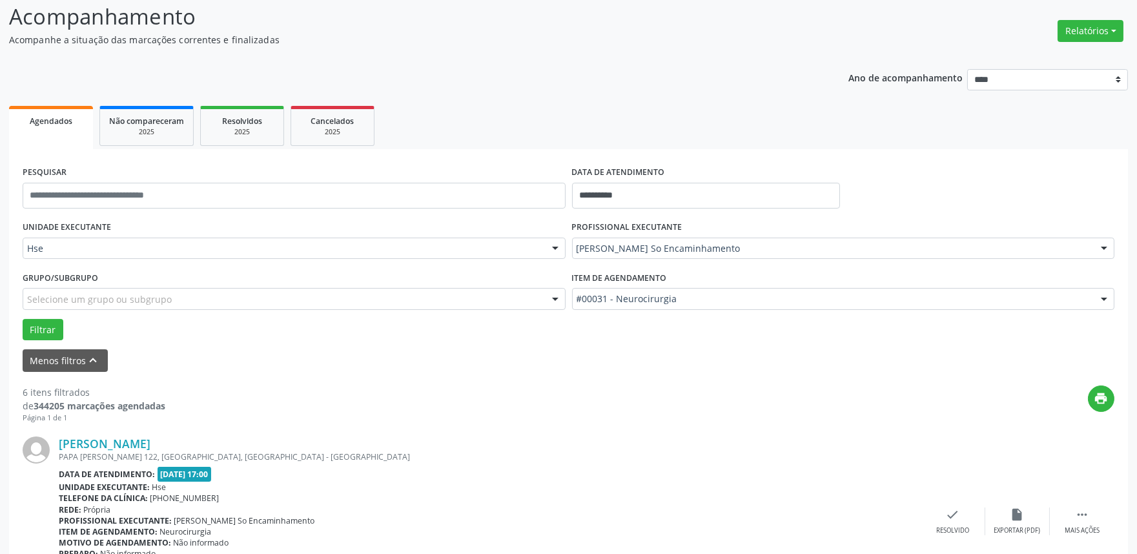
scroll to position [215, 0]
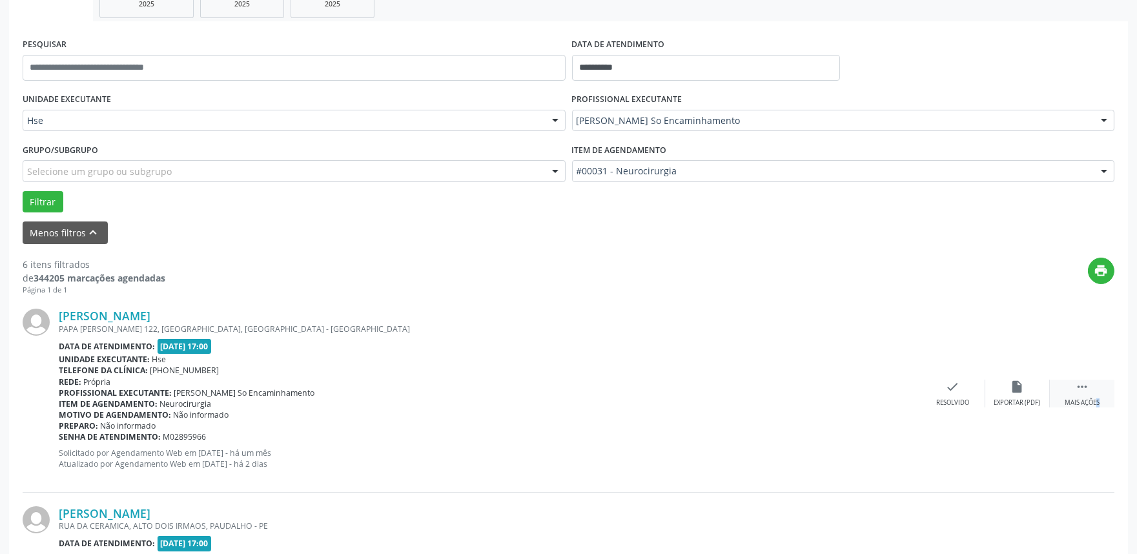
drag, startPoint x: 1080, startPoint y: 397, endPoint x: 1066, endPoint y: 391, distance: 15.6
click at [1077, 395] on div " Mais ações" at bounding box center [1082, 394] width 65 height 28
click at [1020, 389] on icon "alarm_off" at bounding box center [1017, 387] width 14 height 14
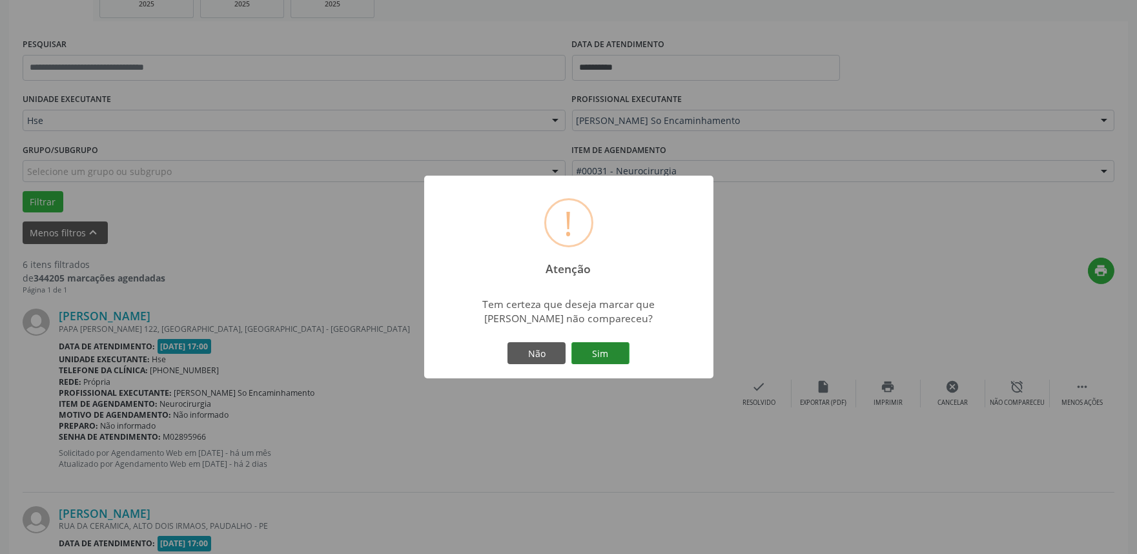
click at [589, 356] on button "Sim" at bounding box center [600, 353] width 58 height 22
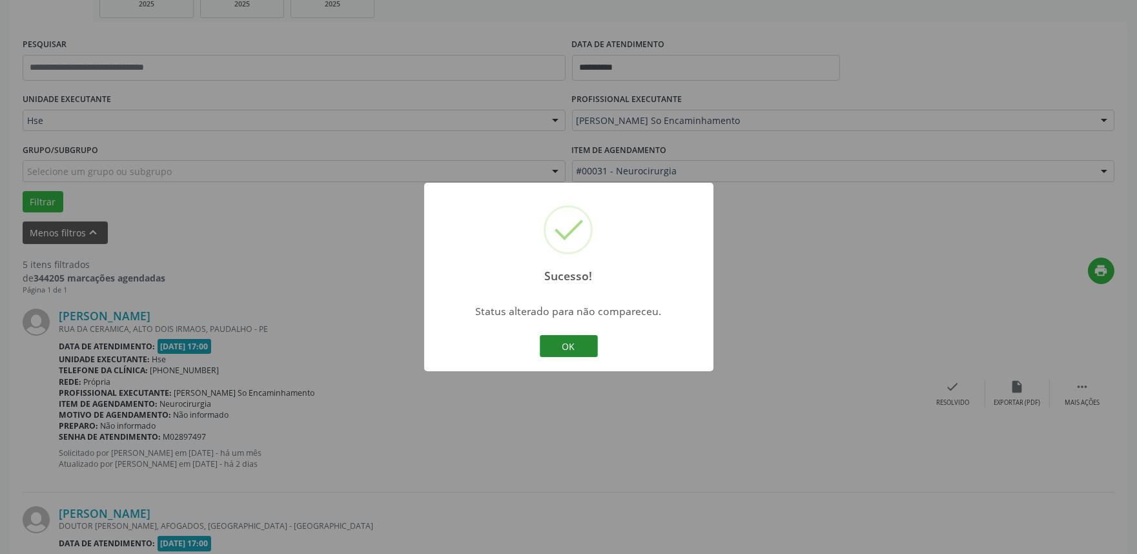
click at [573, 342] on button "OK" at bounding box center [569, 346] width 58 height 22
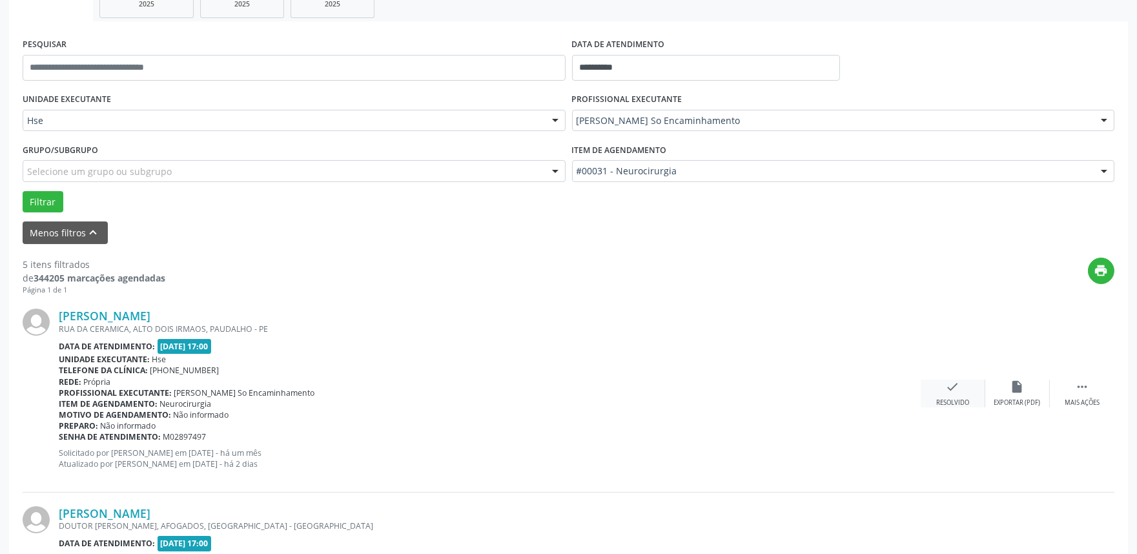
click at [947, 394] on div "check Resolvido" at bounding box center [953, 394] width 65 height 28
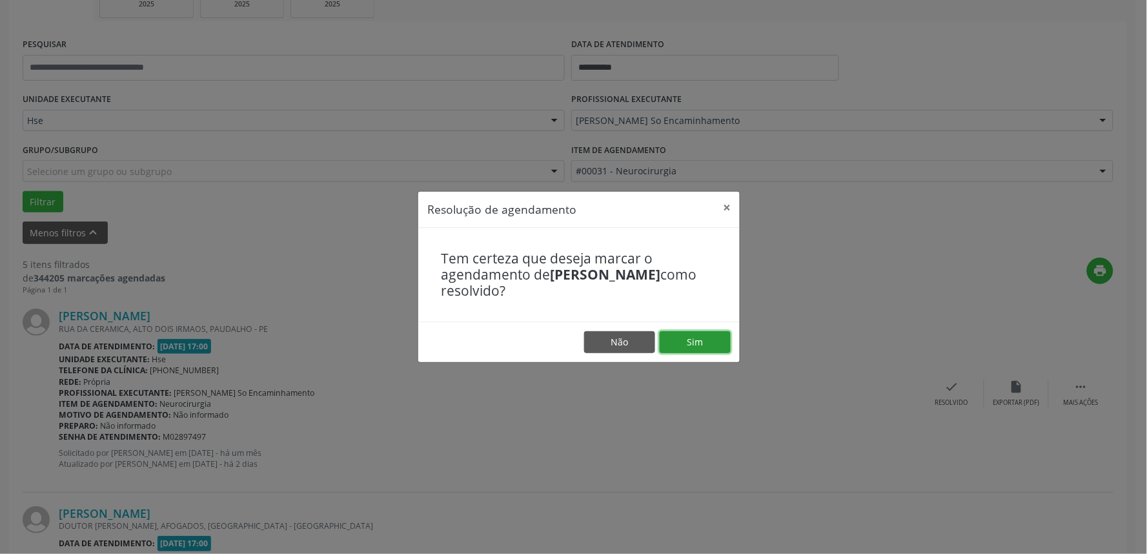
click at [694, 337] on button "Sim" at bounding box center [695, 342] width 71 height 22
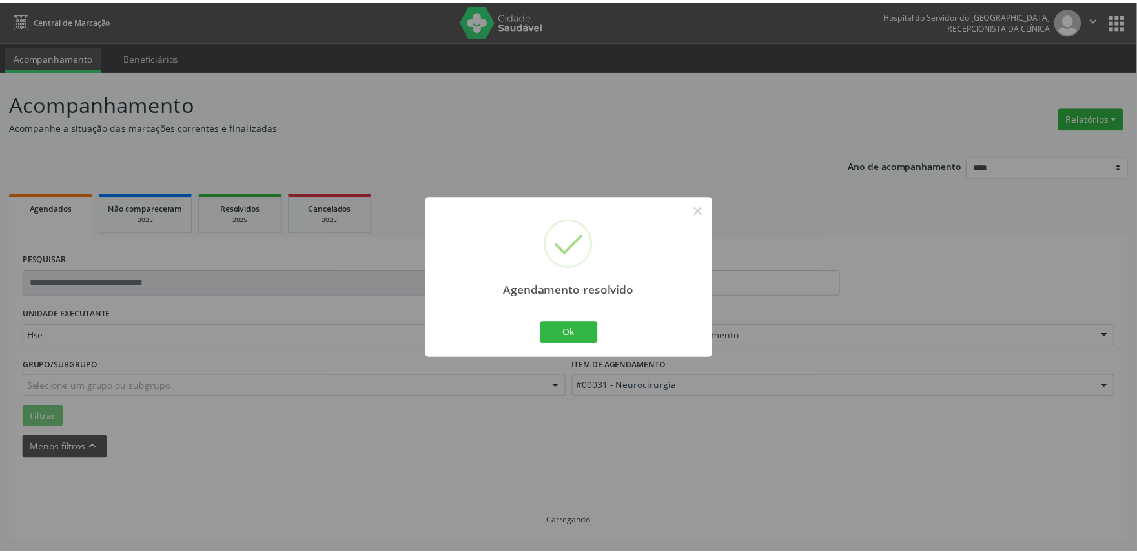
scroll to position [0, 0]
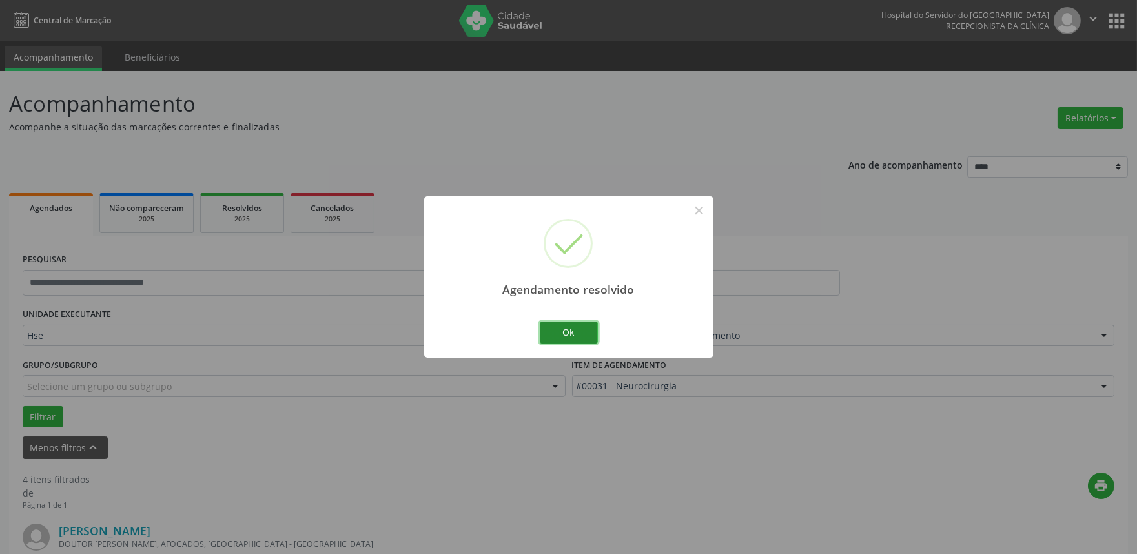
click at [565, 333] on button "Ok" at bounding box center [569, 333] width 58 height 22
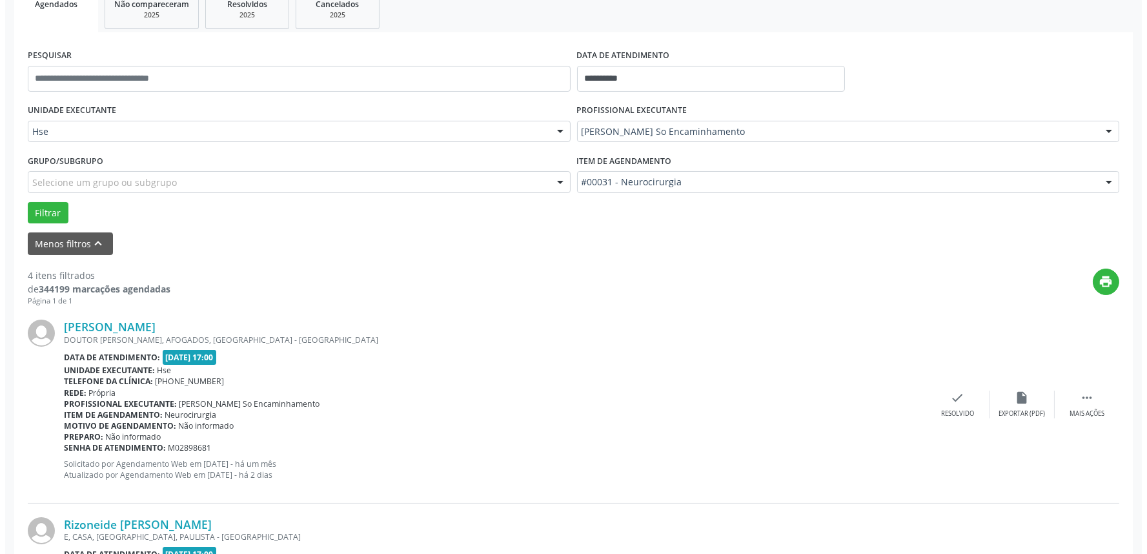
scroll to position [287, 0]
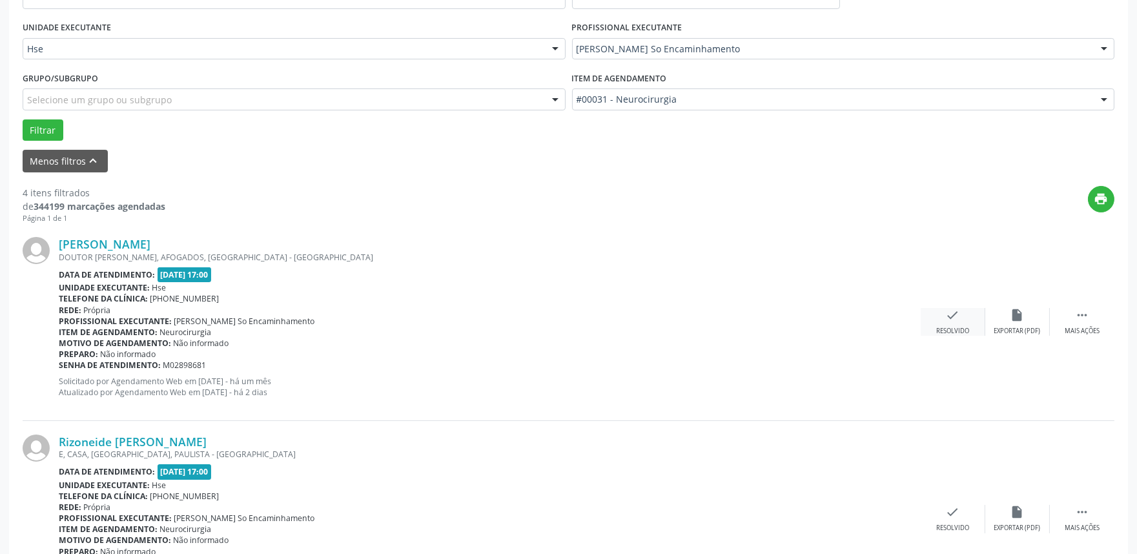
click at [954, 325] on div "check Resolvido" at bounding box center [953, 322] width 65 height 28
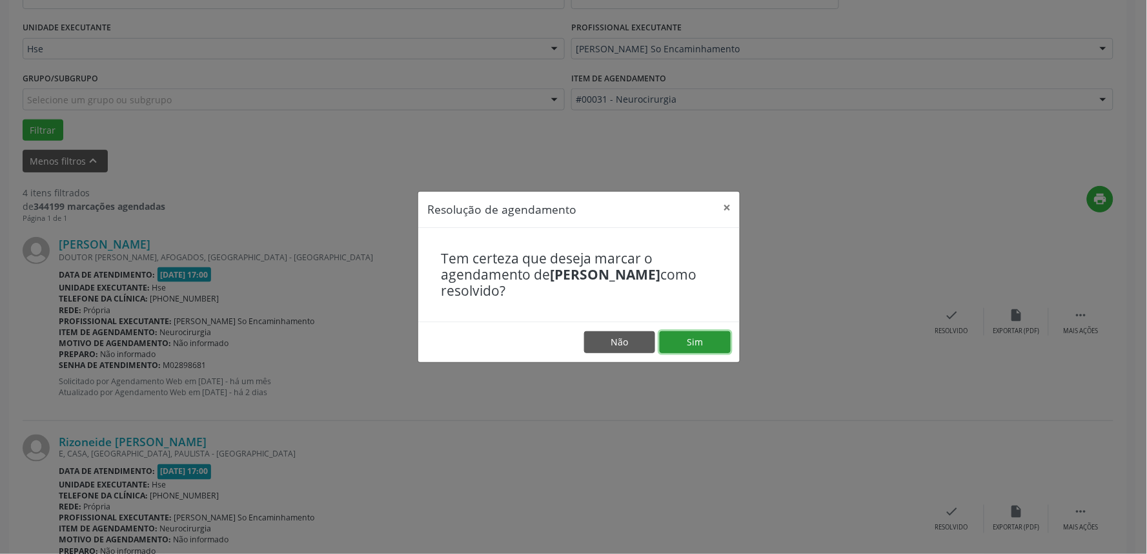
click at [691, 338] on button "Sim" at bounding box center [695, 342] width 71 height 22
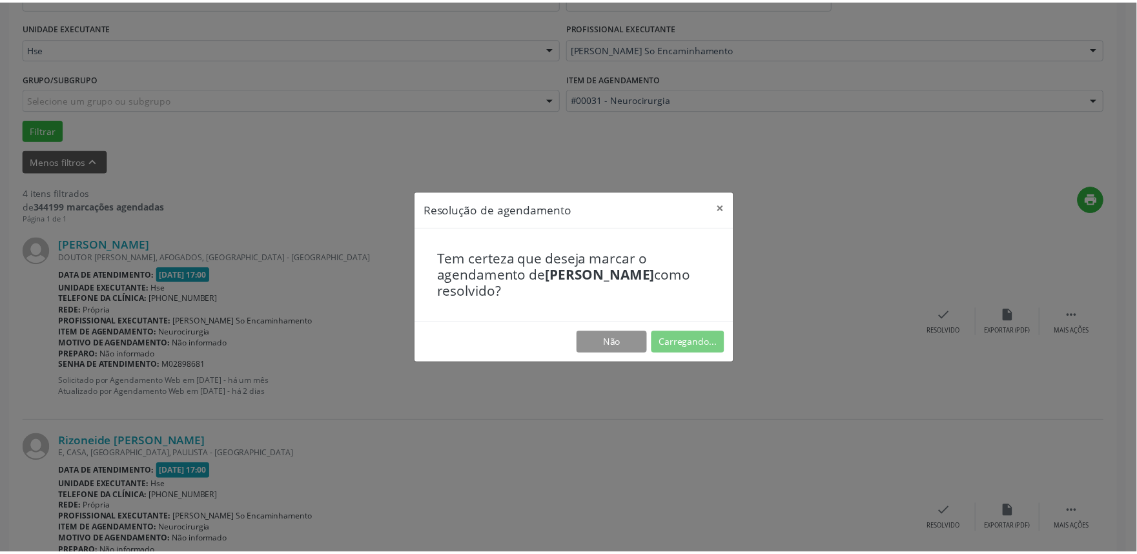
scroll to position [0, 0]
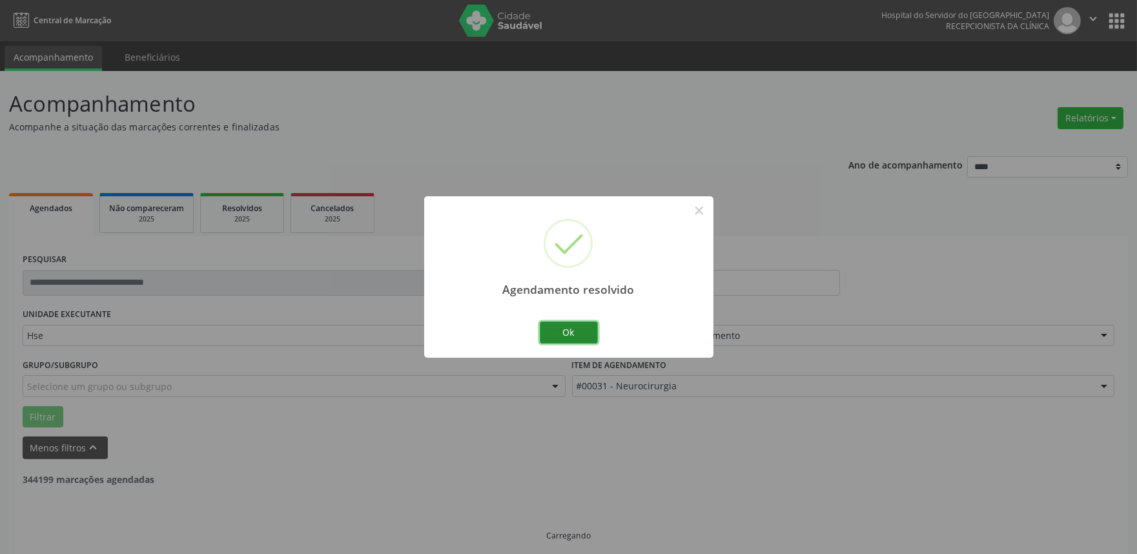
click at [586, 331] on button "Ok" at bounding box center [569, 333] width 58 height 22
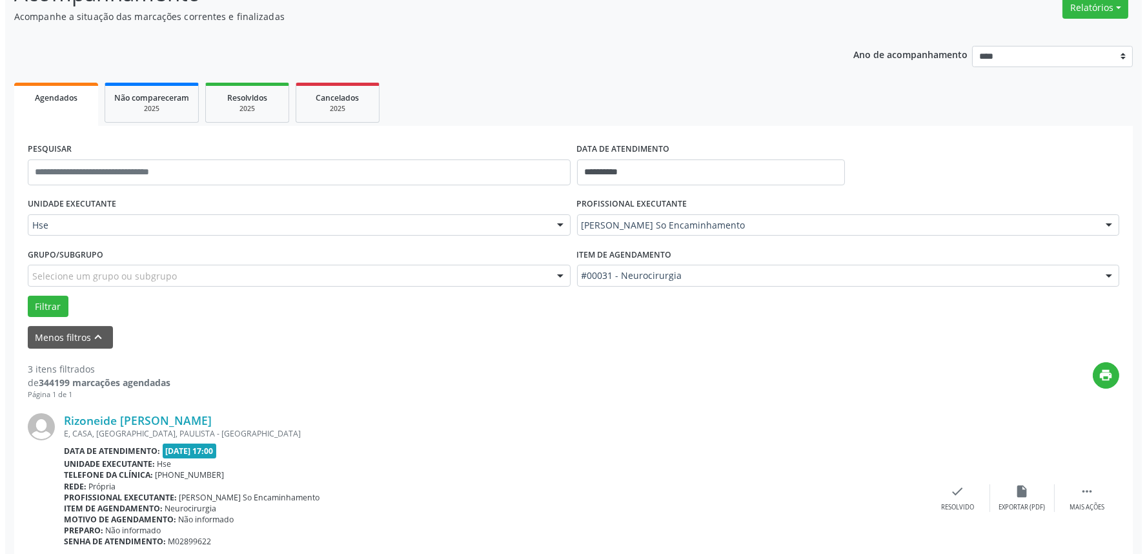
scroll to position [215, 0]
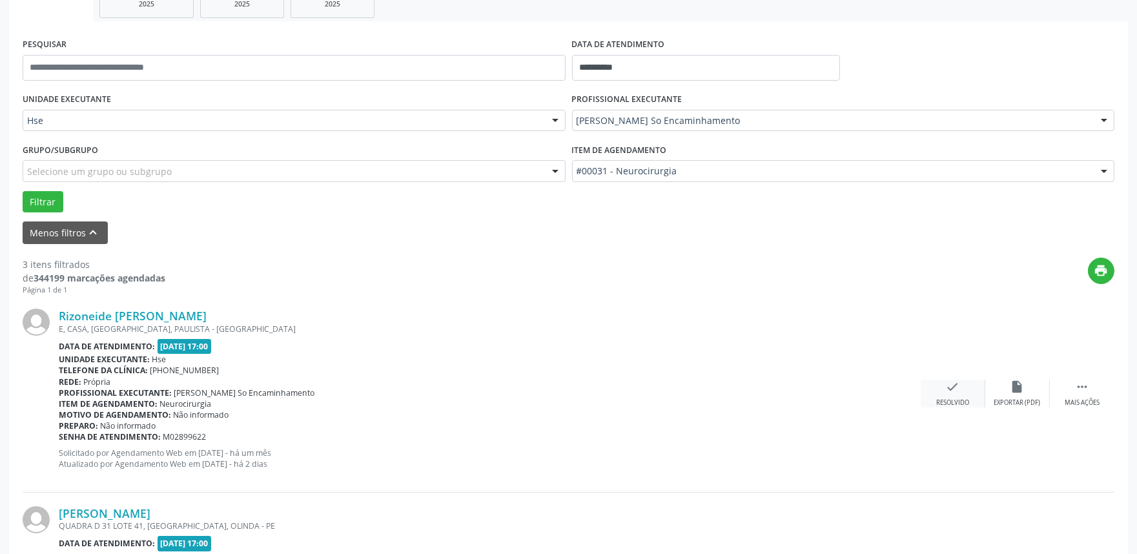
click at [944, 394] on div "check Resolvido" at bounding box center [953, 394] width 65 height 28
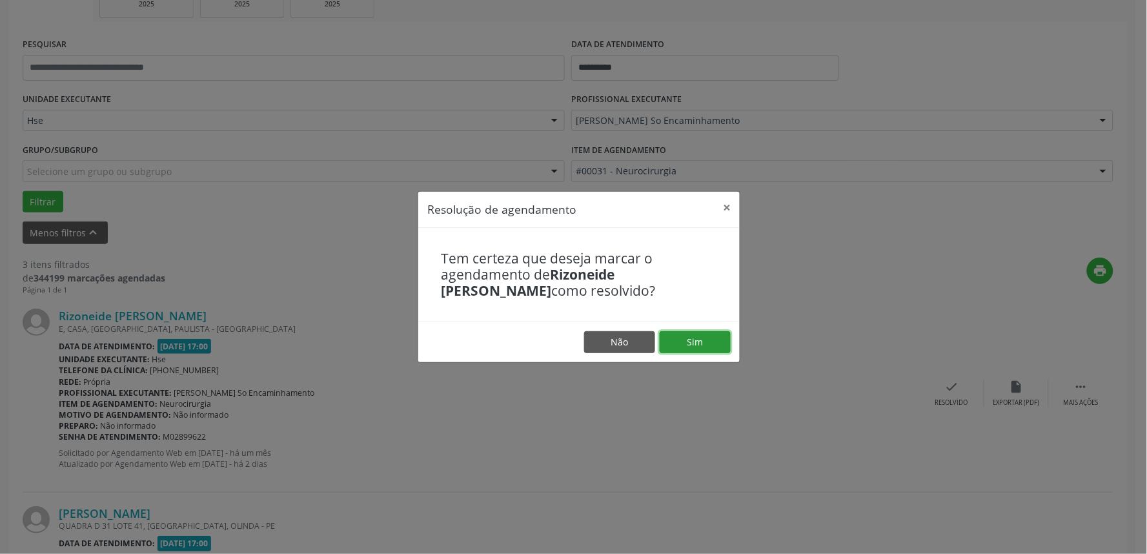
click at [694, 342] on button "Sim" at bounding box center [695, 342] width 71 height 22
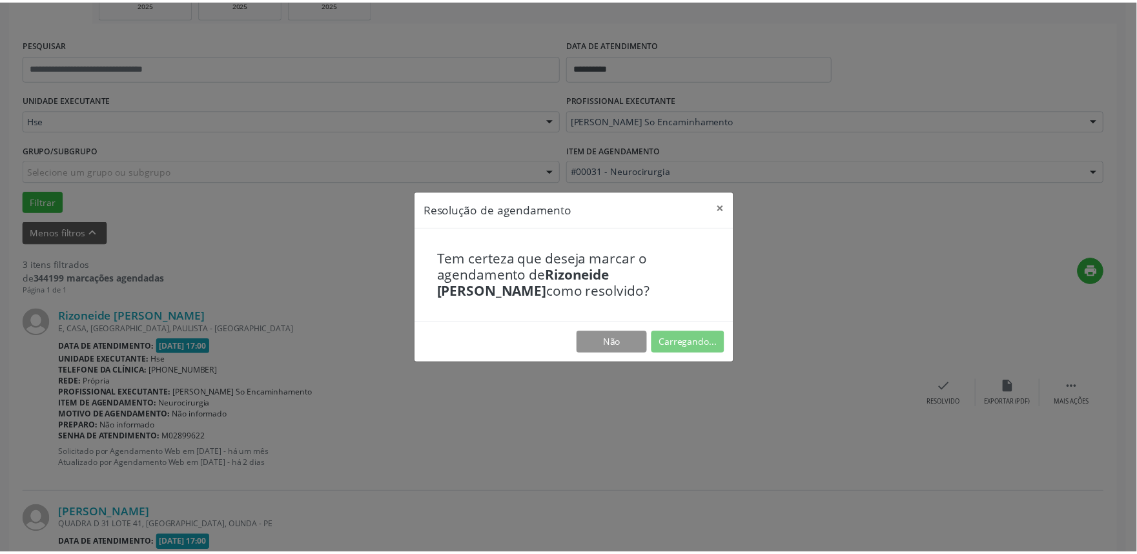
scroll to position [0, 0]
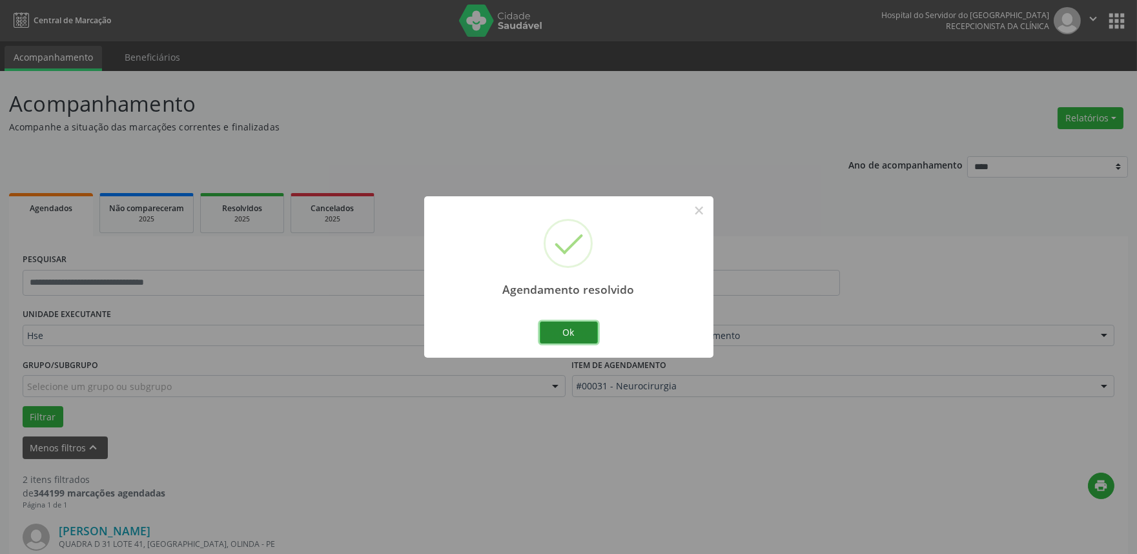
click at [588, 338] on button "Ok" at bounding box center [569, 333] width 58 height 22
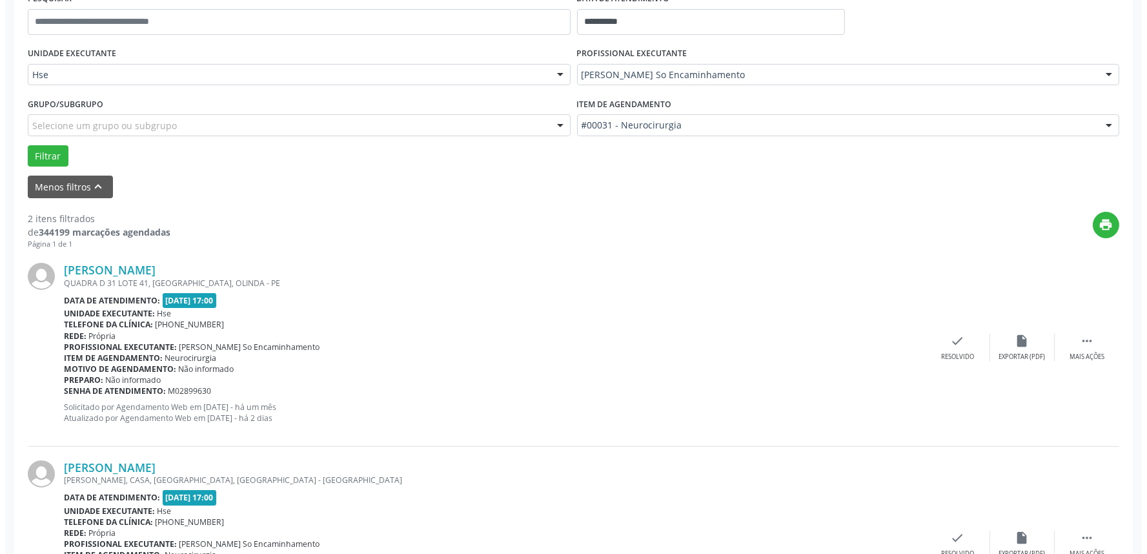
scroll to position [287, 0]
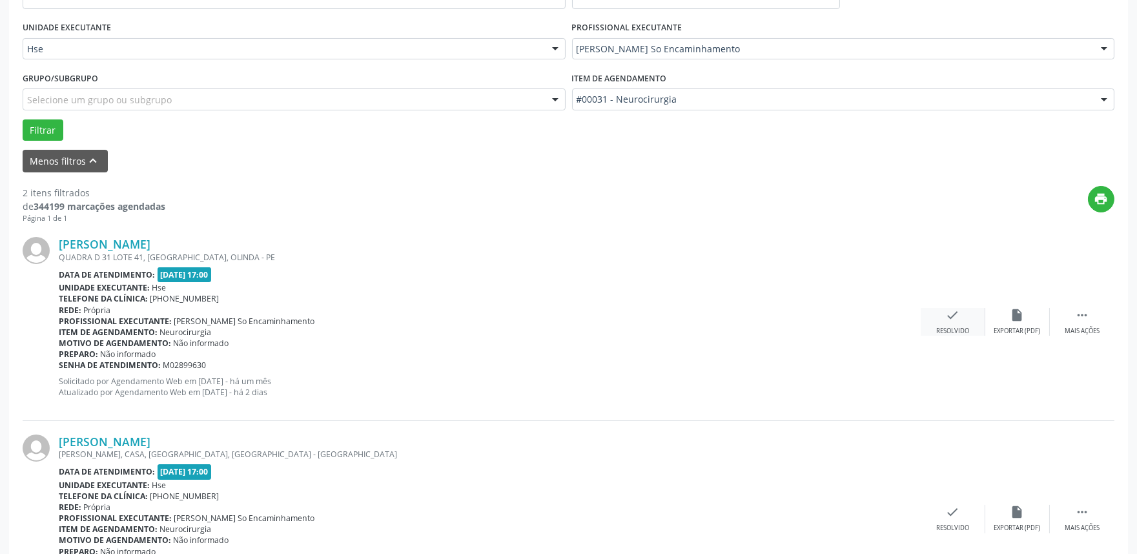
click at [954, 327] on div "Resolvido" at bounding box center [952, 331] width 33 height 9
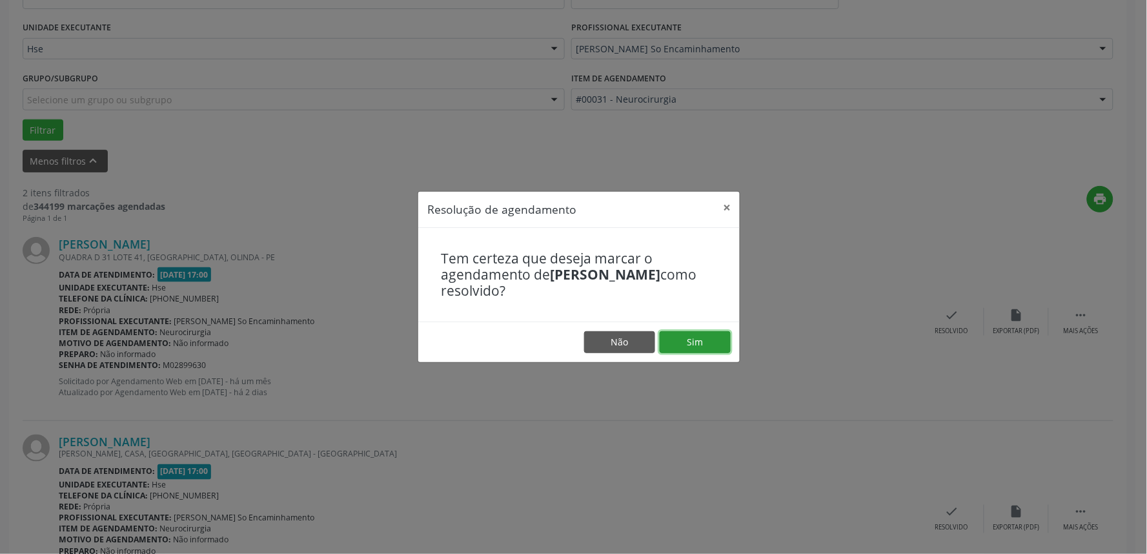
click at [694, 338] on button "Sim" at bounding box center [695, 342] width 71 height 22
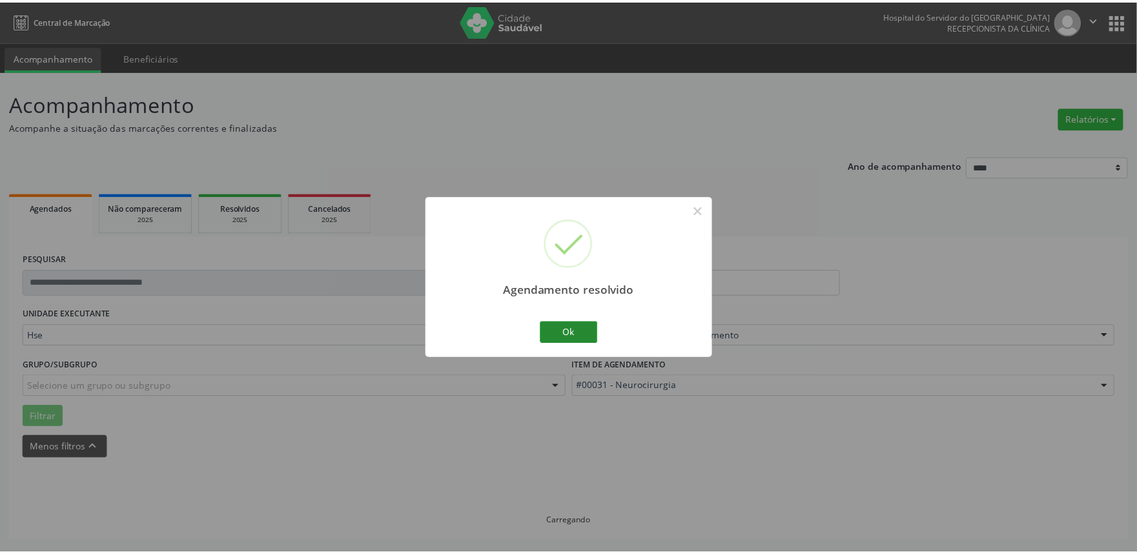
scroll to position [0, 0]
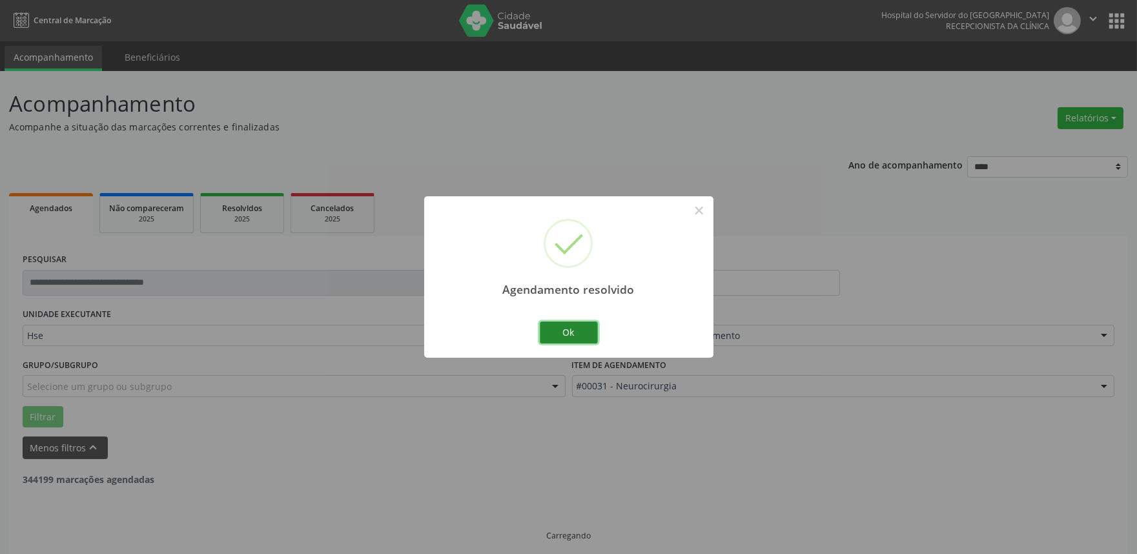
click at [586, 331] on button "Ok" at bounding box center [569, 333] width 58 height 22
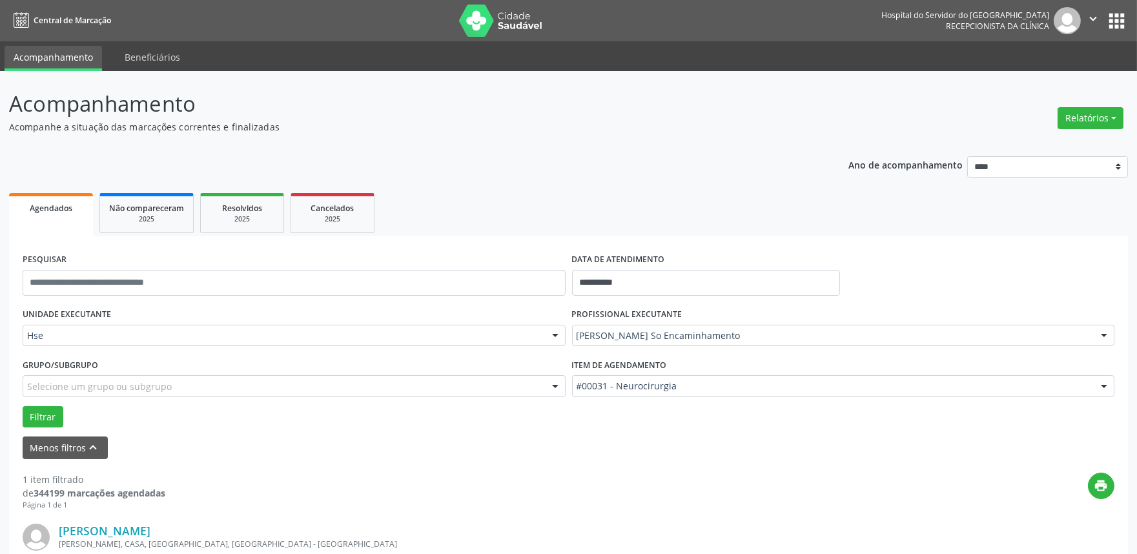
scroll to position [174, 0]
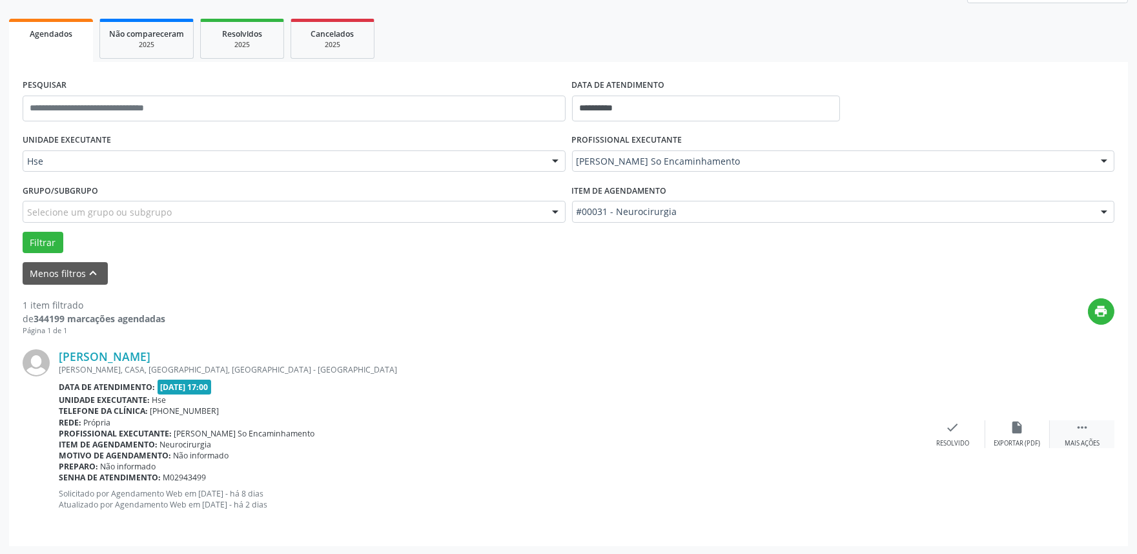
drag, startPoint x: 1090, startPoint y: 443, endPoint x: 1061, endPoint y: 446, distance: 28.6
click at [1089, 443] on div "Mais ações" at bounding box center [1082, 443] width 35 height 9
click at [1006, 442] on div "Não compareceu" at bounding box center [1017, 443] width 55 height 9
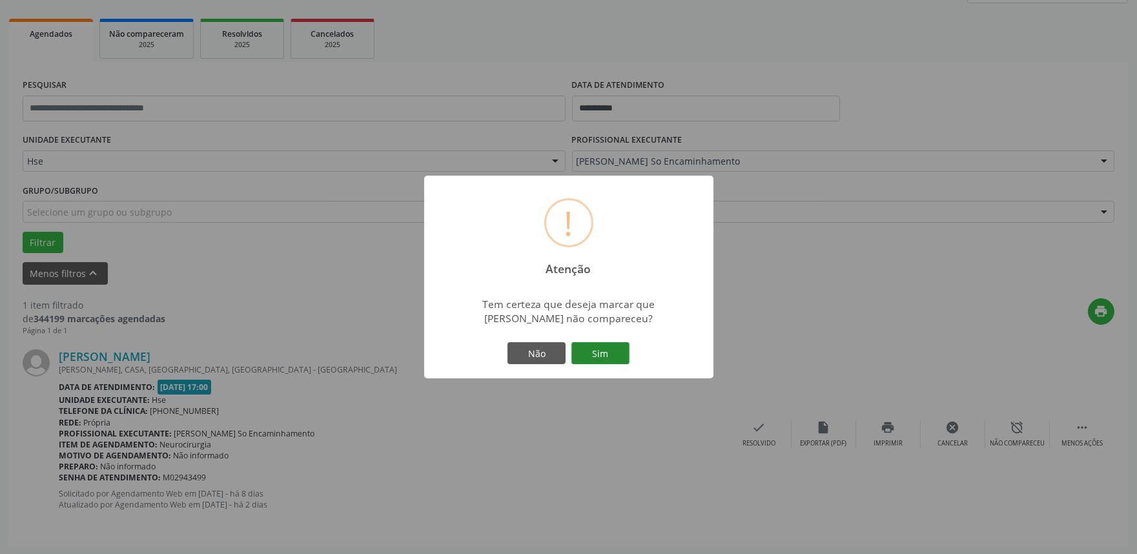
click at [594, 347] on button "Sim" at bounding box center [600, 353] width 58 height 22
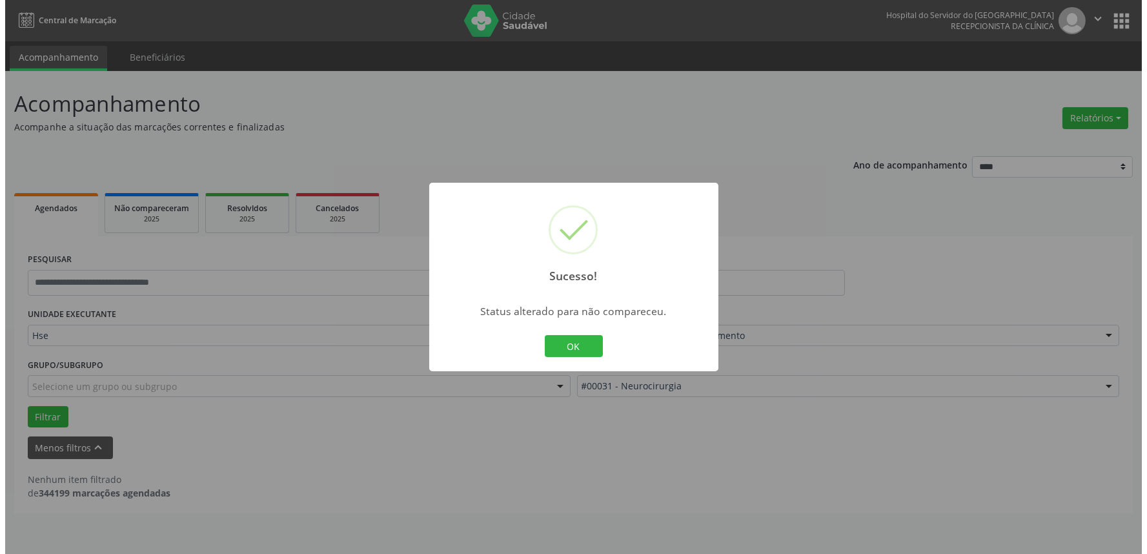
scroll to position [0, 0]
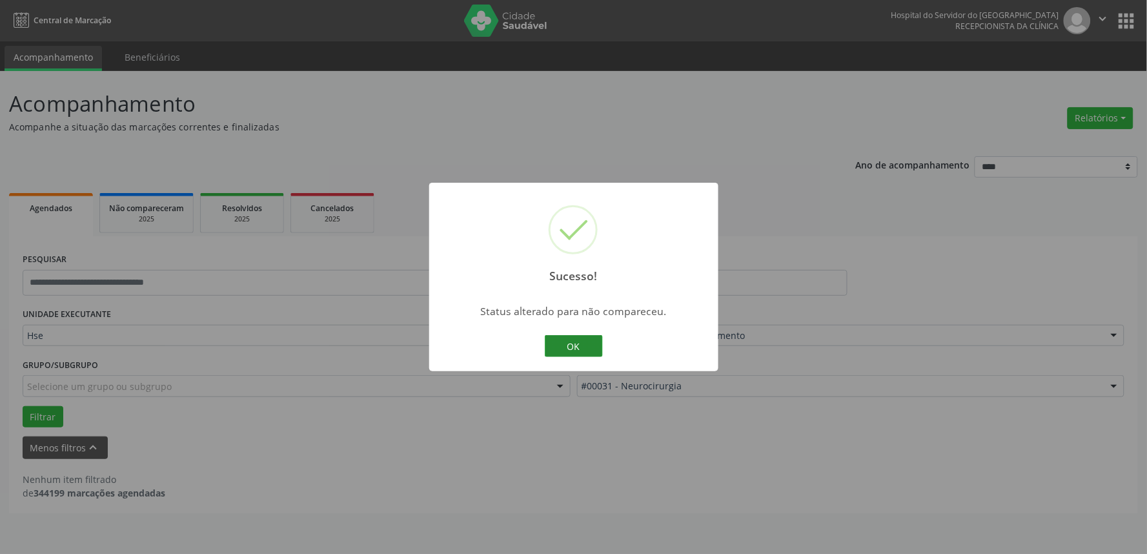
click at [567, 349] on button "OK" at bounding box center [574, 346] width 58 height 22
